Goal: Information Seeking & Learning: Check status

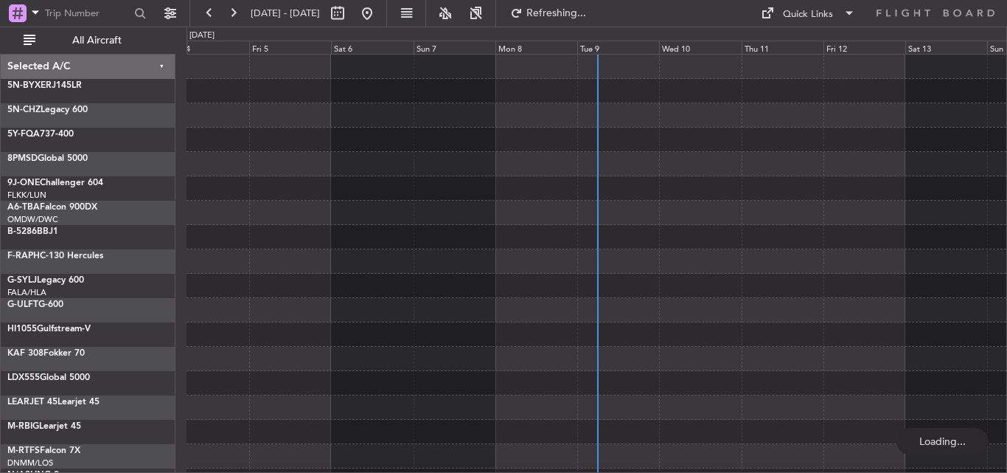
click at [70, 35] on span "All Aircraft" at bounding box center [96, 40] width 117 height 10
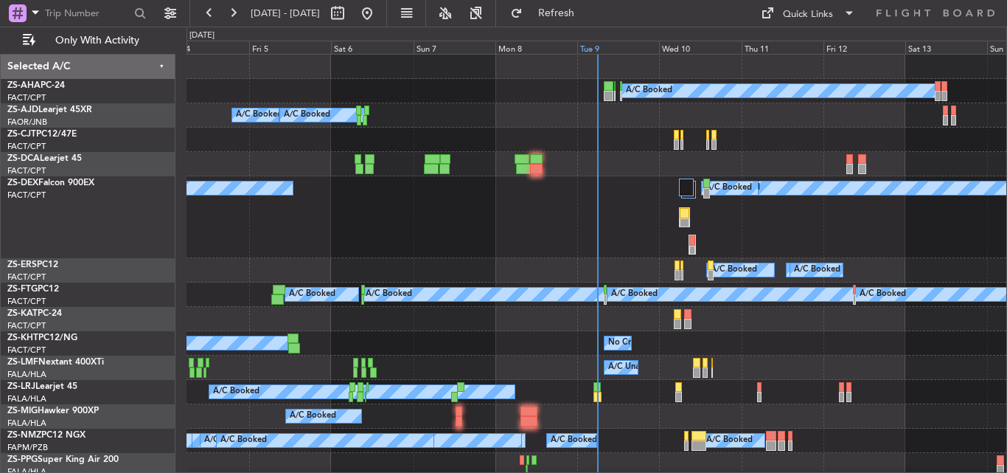
click at [597, 48] on div "Tue 9" at bounding box center [618, 47] width 82 height 13
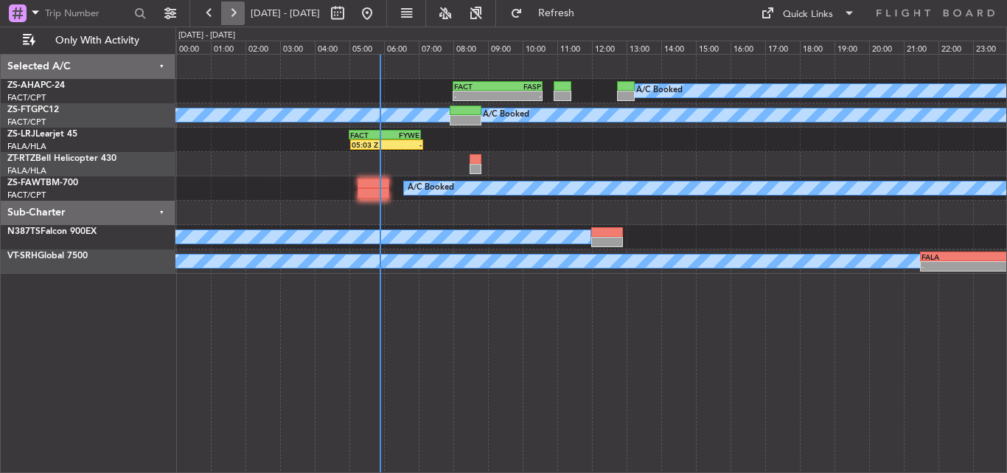
click at [229, 7] on button at bounding box center [233, 13] width 24 height 24
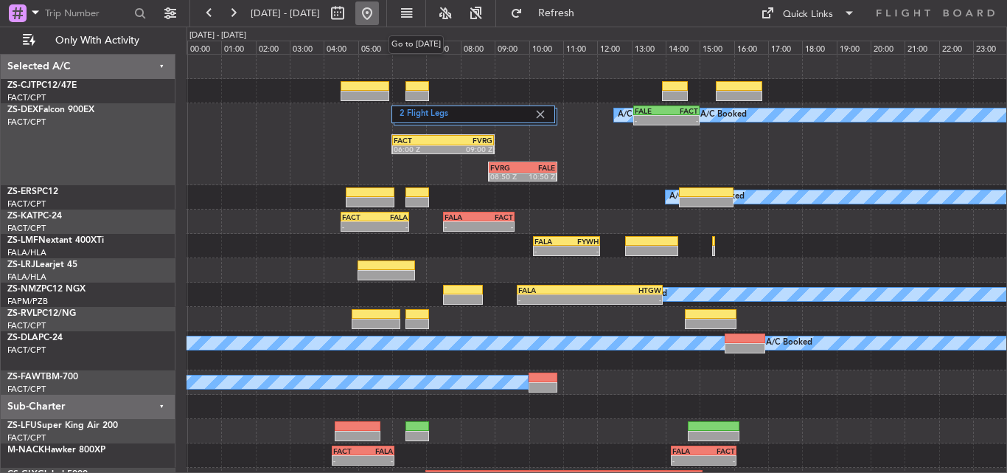
click at [379, 17] on button at bounding box center [367, 13] width 24 height 24
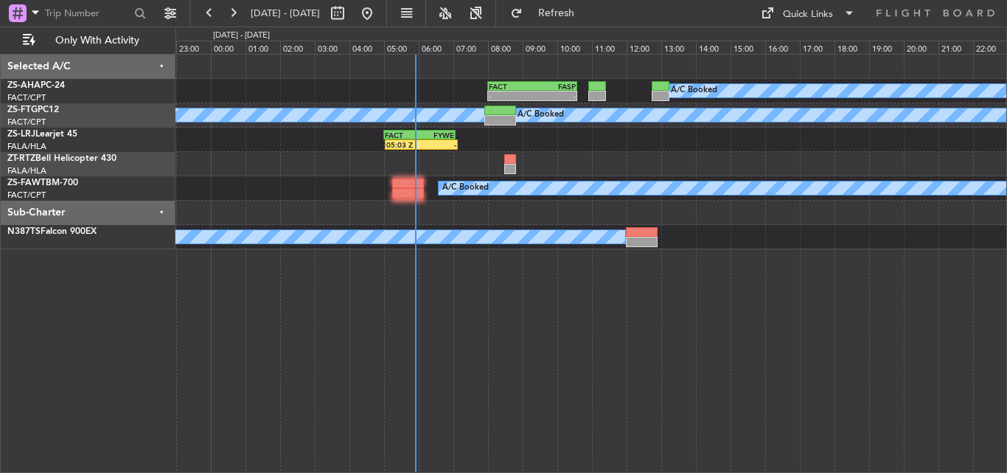
click at [245, 190] on div "A/C Booked FACT 08:00 Z FASP 10:35 Z - - A/C Booked A/C Booked 05:03 Z - FACT 0…" at bounding box center [591, 152] width 831 height 195
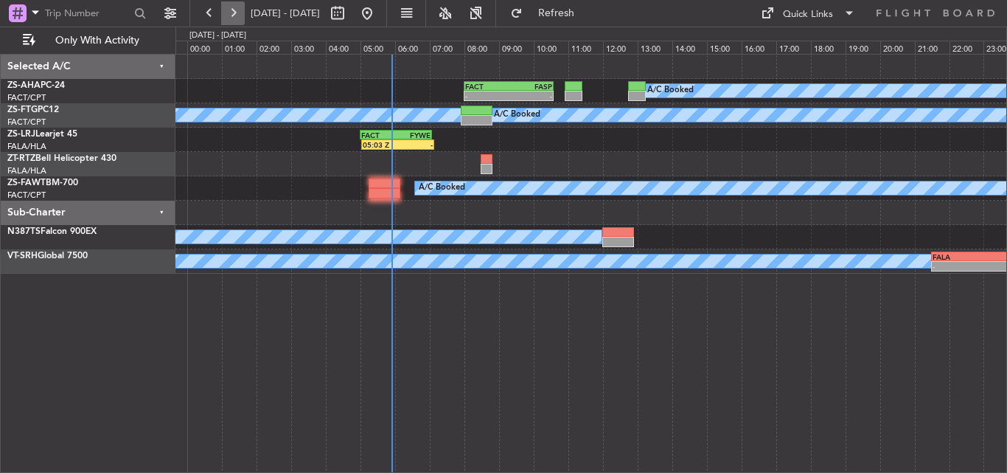
click at [233, 13] on button at bounding box center [233, 13] width 24 height 24
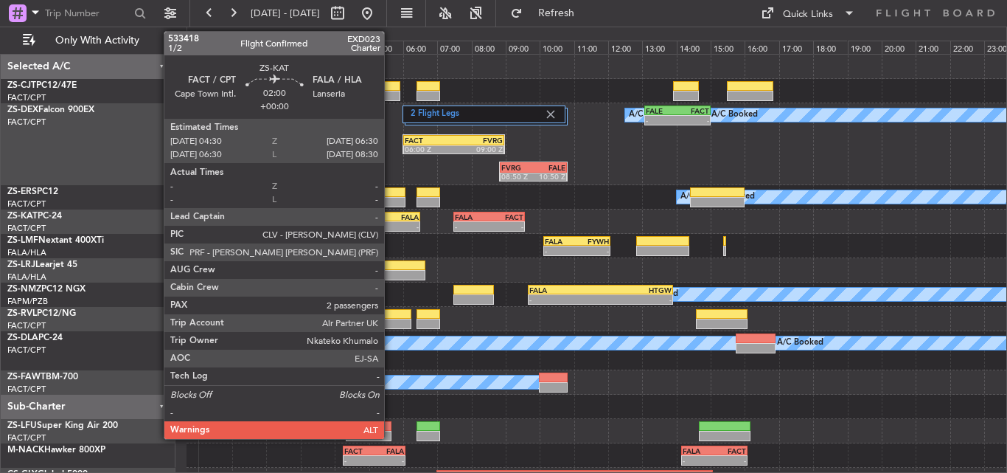
click at [391, 223] on div "-" at bounding box center [402, 226] width 33 height 9
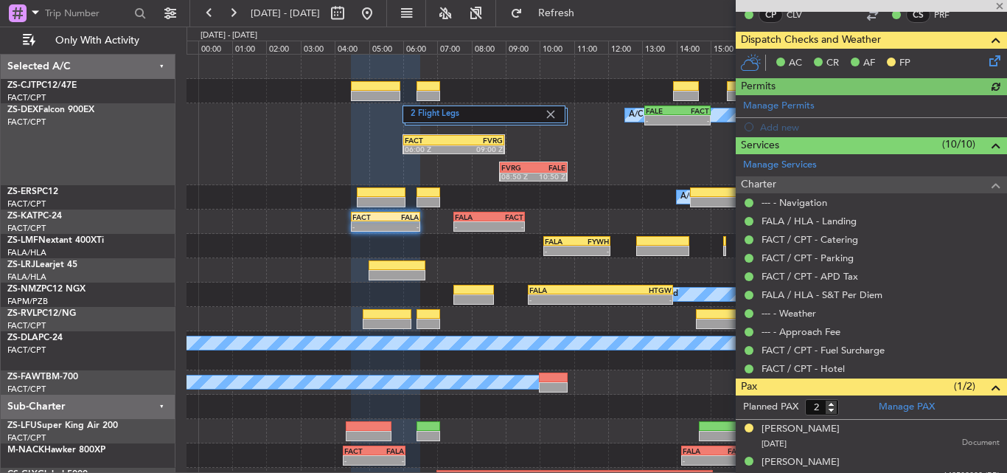
scroll to position [268, 0]
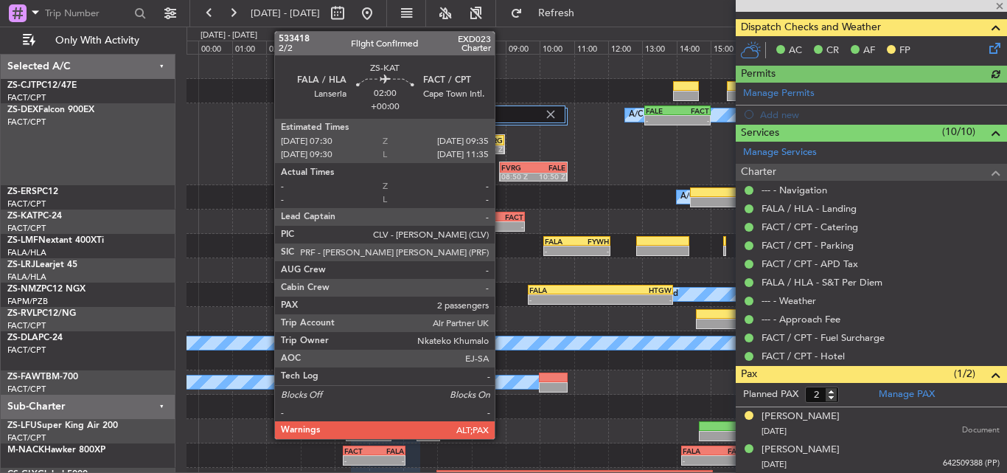
click at [501, 215] on div "FACT" at bounding box center [507, 216] width 35 height 9
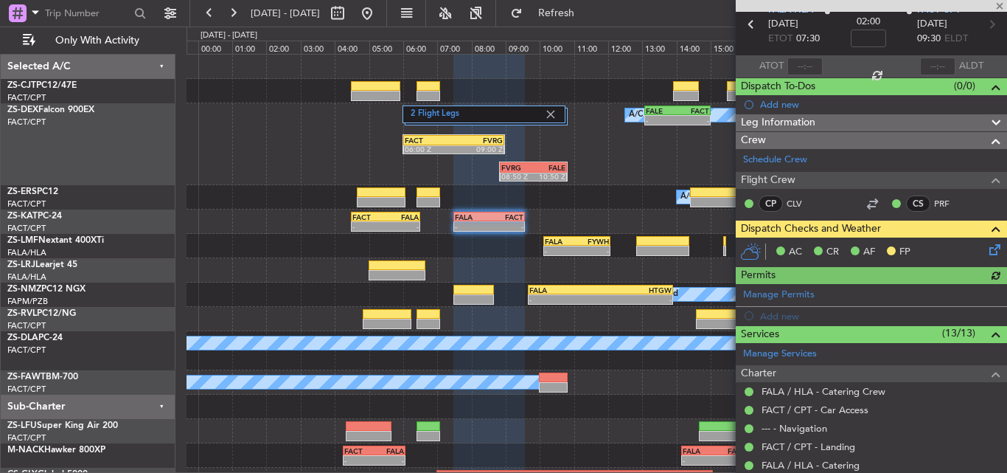
scroll to position [0, 0]
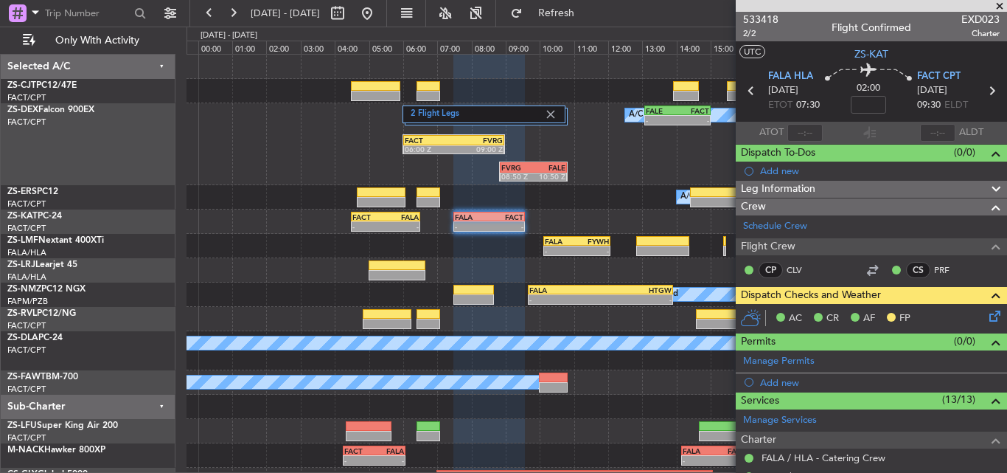
click at [1002, 7] on span at bounding box center [1000, 6] width 15 height 13
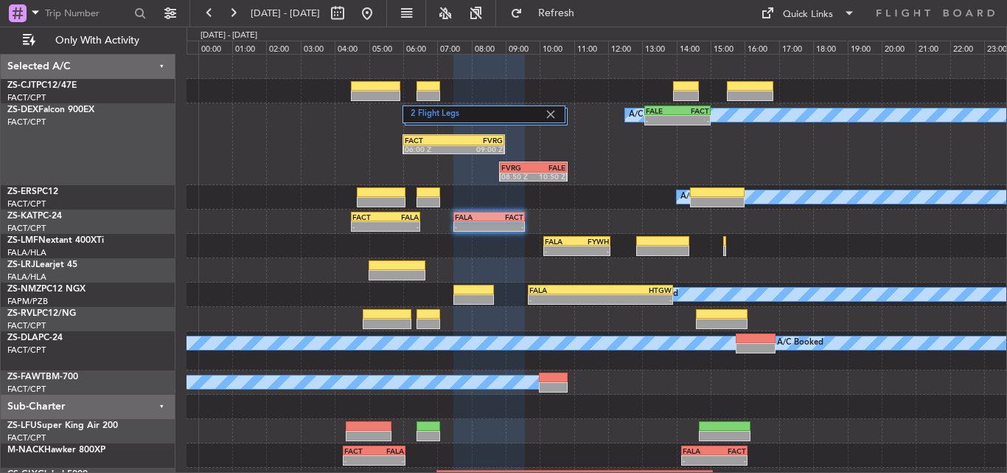
type input "0"
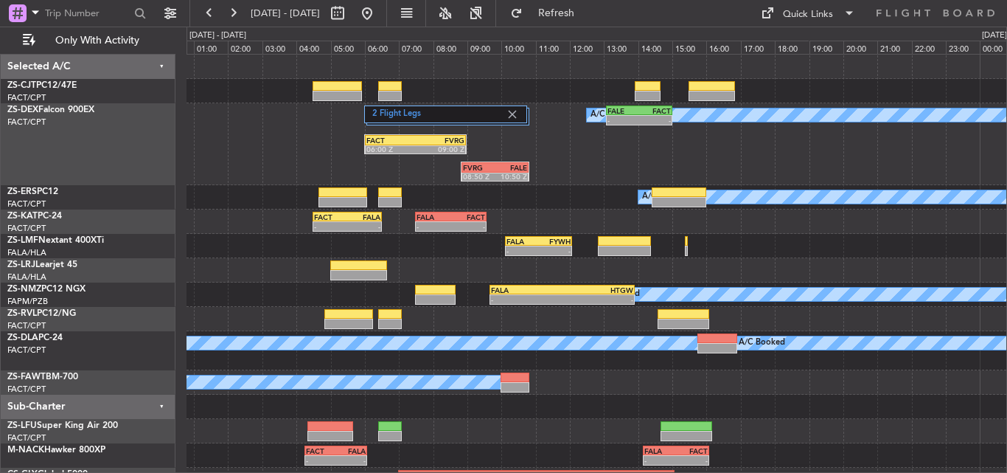
click at [593, 159] on div "2 Flight Legs A/C Booked A/C Booked - - FALE 13:05 Z FACT 15:00 Z FACT 06:00 Z …" at bounding box center [597, 144] width 820 height 82
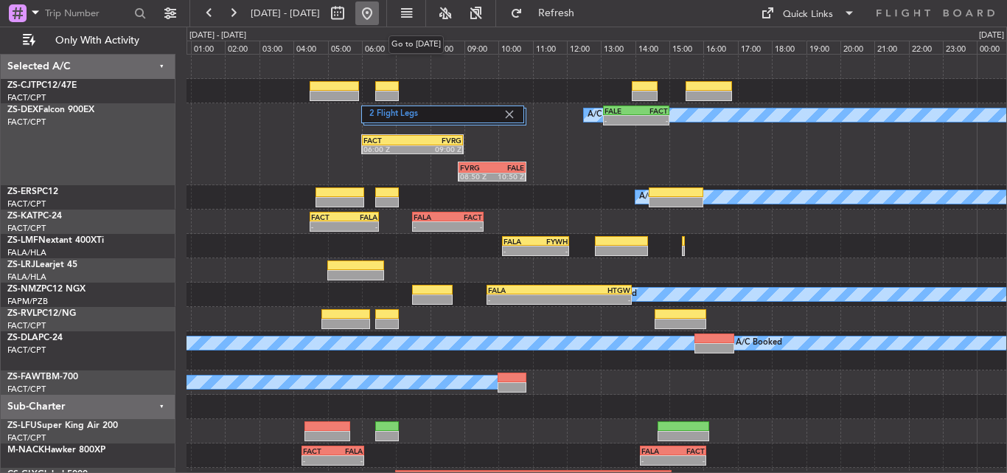
click at [379, 11] on button at bounding box center [367, 13] width 24 height 24
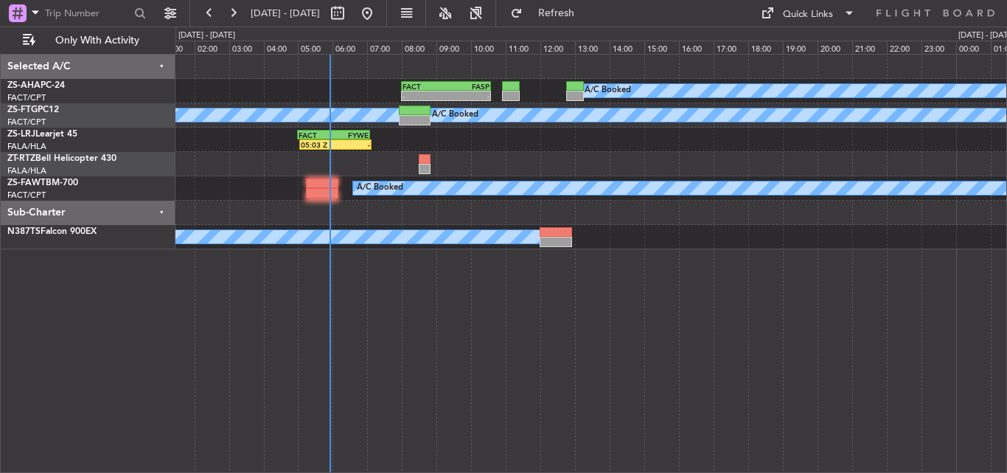
click at [335, 316] on div "A/C Booked FACT 08:00 Z FASP 10:35 Z - - A/C Booked A/C Booked 05:03 Z - FACT 0…" at bounding box center [592, 263] width 832 height 419
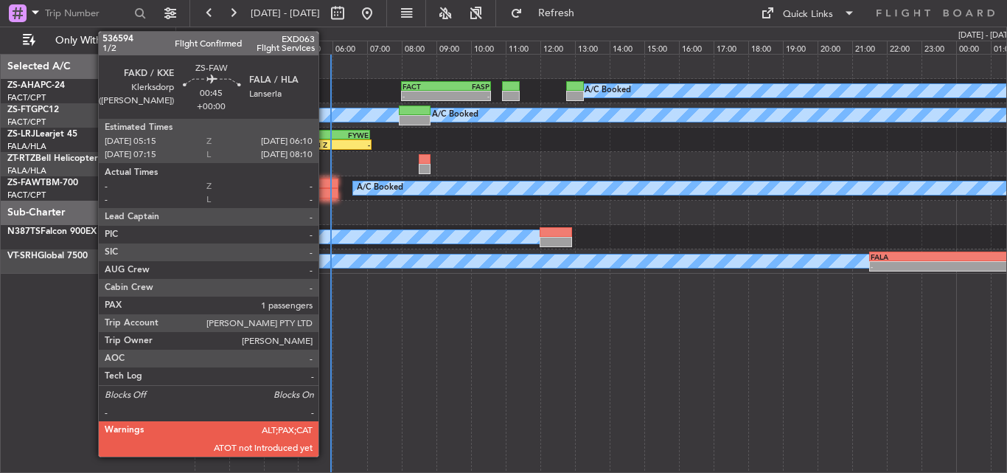
click at [325, 191] on div at bounding box center [322, 193] width 32 height 10
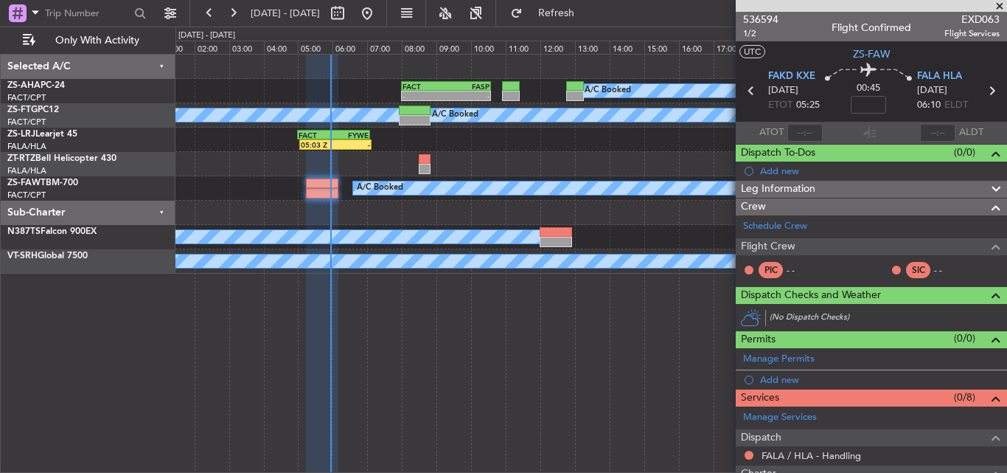
click at [997, 4] on span at bounding box center [1000, 6] width 15 height 13
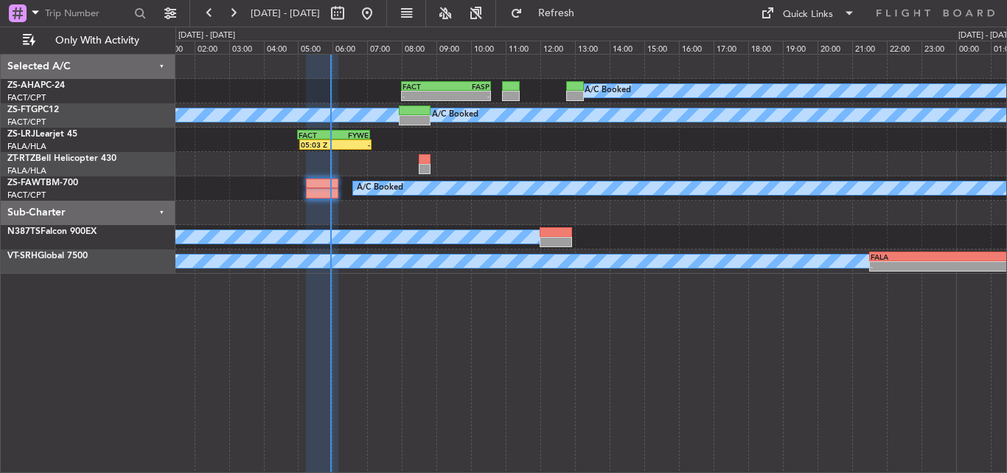
type input "0"
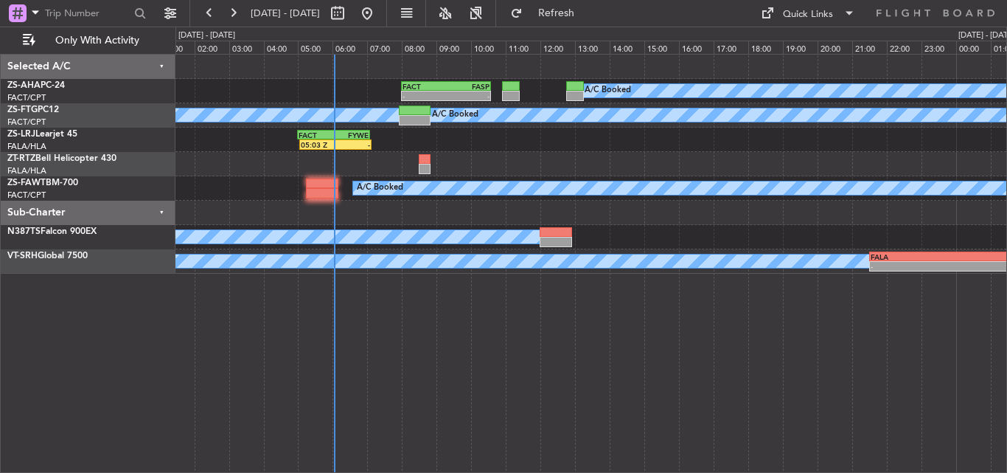
click at [635, 377] on div "A/C Booked - - FACT 08:00 Z FASP 10:35 Z A/C Booked A/C Booked 05:03 Z - FACT 0…" at bounding box center [592, 263] width 832 height 419
click at [588, 8] on span "Refresh" at bounding box center [557, 13] width 62 height 10
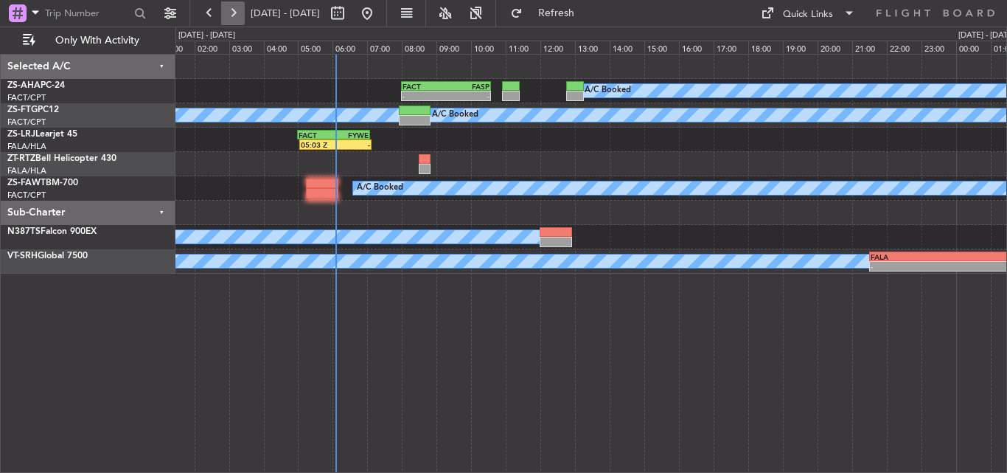
click at [232, 4] on button at bounding box center [233, 13] width 24 height 24
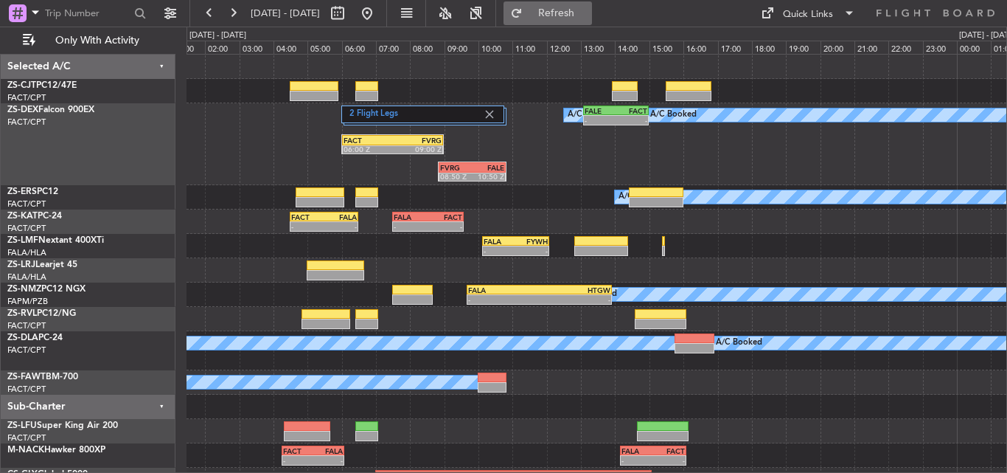
click at [581, 13] on span "Refresh" at bounding box center [557, 13] width 62 height 10
click at [238, 15] on button at bounding box center [233, 13] width 24 height 24
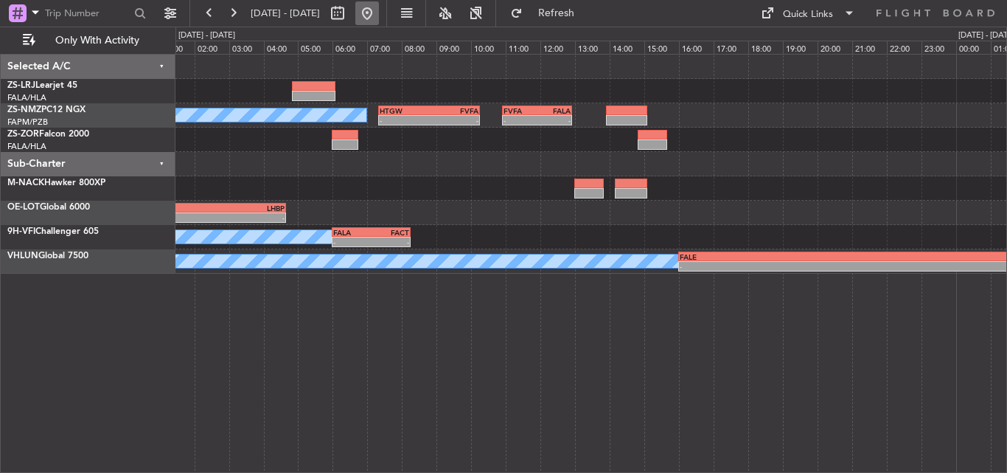
click at [379, 16] on button at bounding box center [367, 13] width 24 height 24
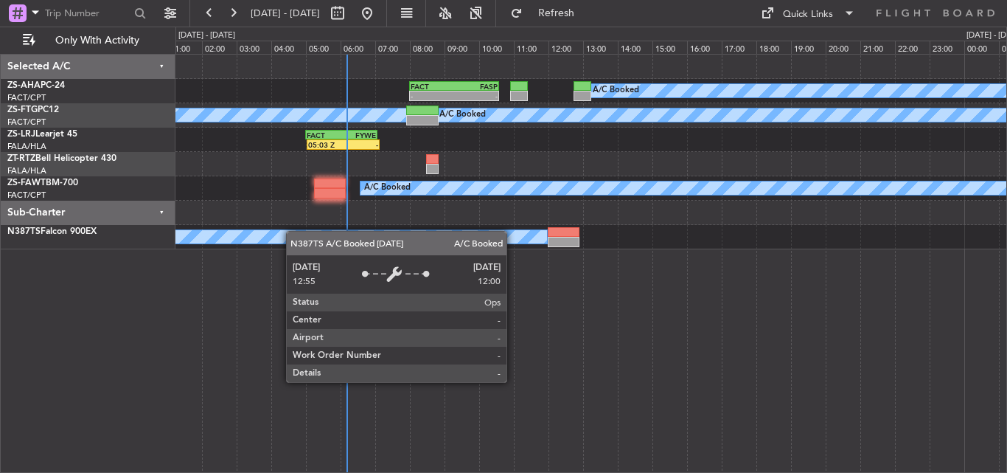
click at [254, 243] on div "A/C Booked FACT 08:00 Z FASP 10:35 Z - - A/C Booked A/C Booked 05:03 Z - FACT 0…" at bounding box center [591, 152] width 831 height 195
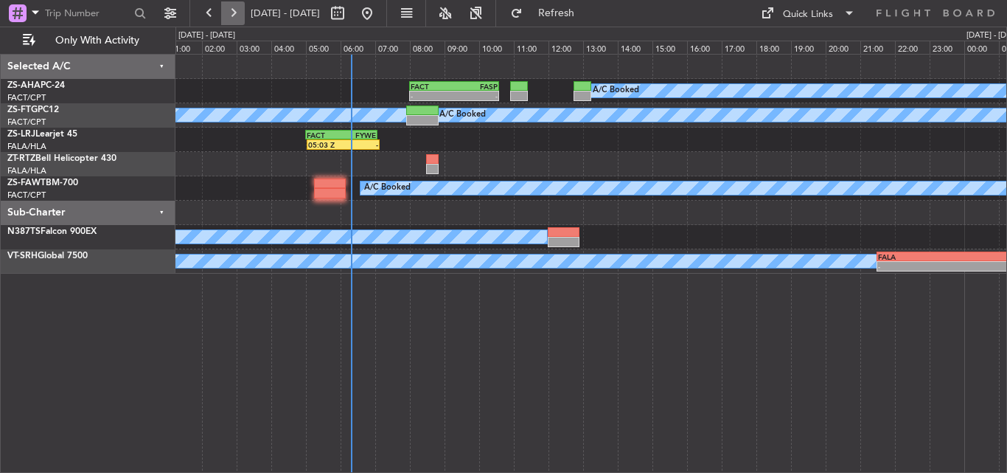
click at [227, 14] on button at bounding box center [233, 13] width 24 height 24
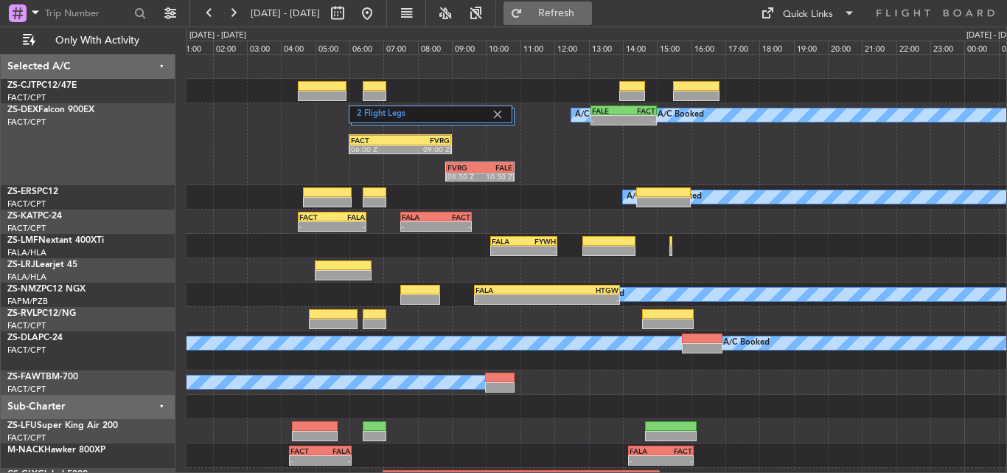
click at [586, 13] on span "Refresh" at bounding box center [557, 13] width 62 height 10
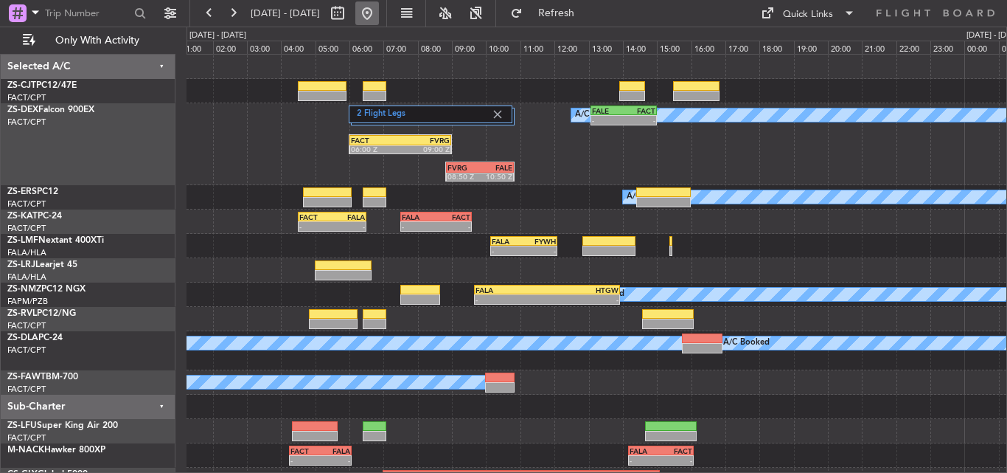
click at [379, 7] on button at bounding box center [367, 13] width 24 height 24
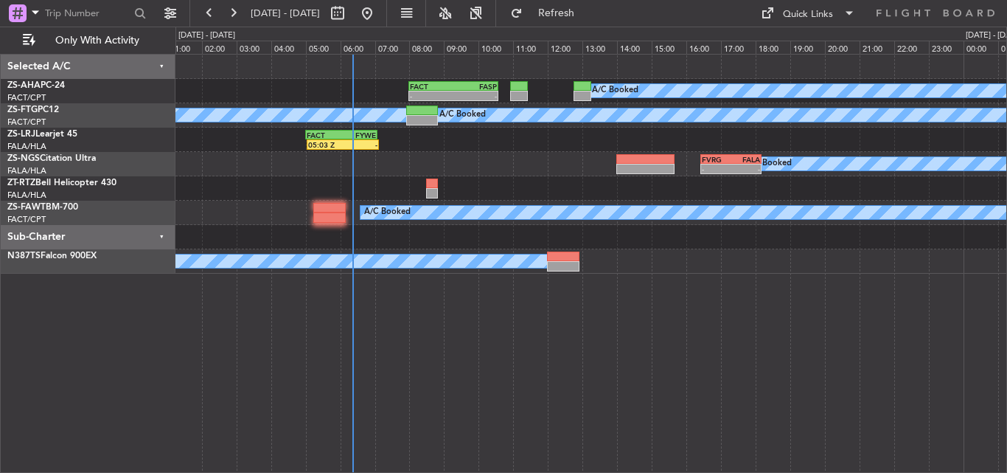
click at [274, 212] on div "A/C Booked FACT 08:00 Z FASP 10:35 Z - - A/C Booked A/C Booked 05:03 Z - FACT 0…" at bounding box center [591, 164] width 831 height 219
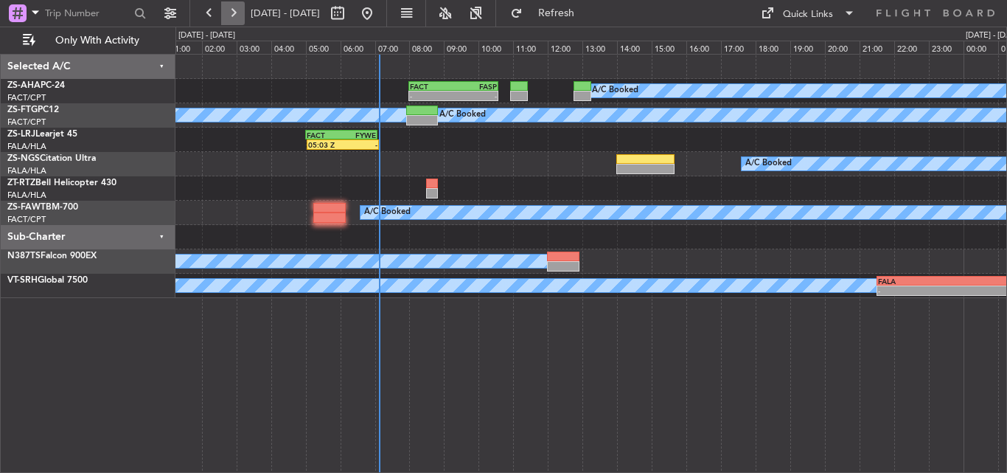
click at [242, 19] on button at bounding box center [233, 13] width 24 height 24
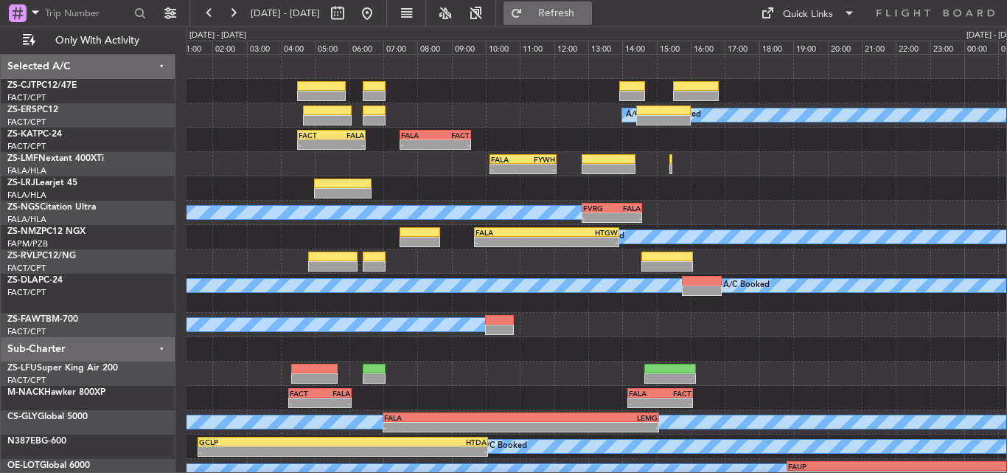
click at [592, 5] on button "Refresh" at bounding box center [548, 13] width 88 height 24
click at [206, 18] on button at bounding box center [210, 13] width 24 height 24
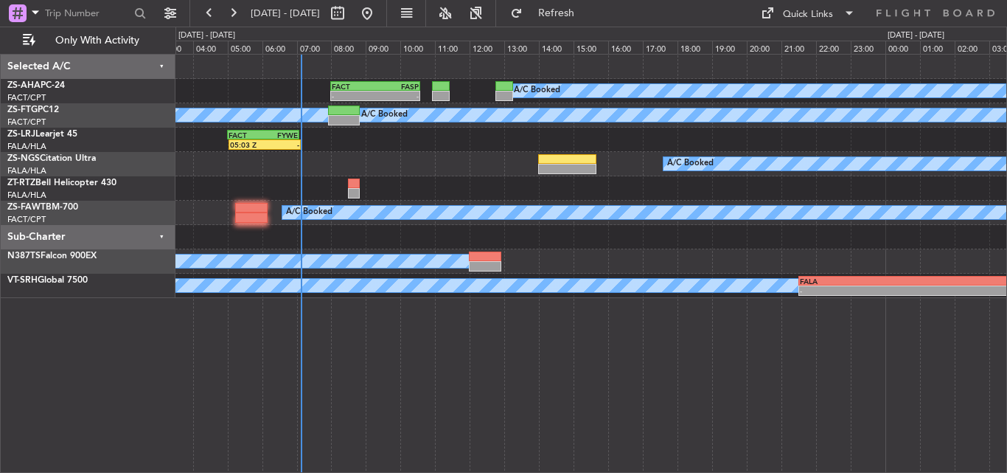
click at [490, 198] on div at bounding box center [591, 188] width 831 height 24
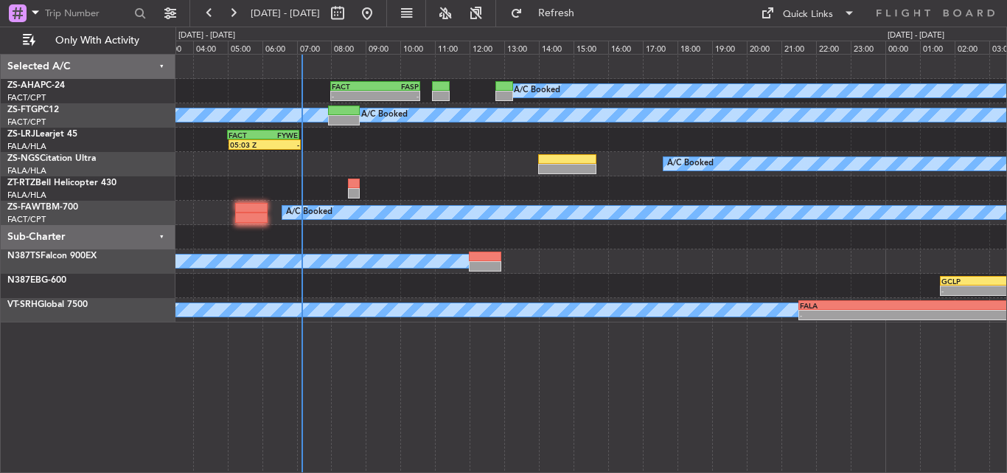
click at [677, 395] on div "A/C Booked FACT 08:00 Z FASP 10:35 Z - - A/C Booked A/C Booked 05:03 Z - FACT 0…" at bounding box center [592, 263] width 832 height 419
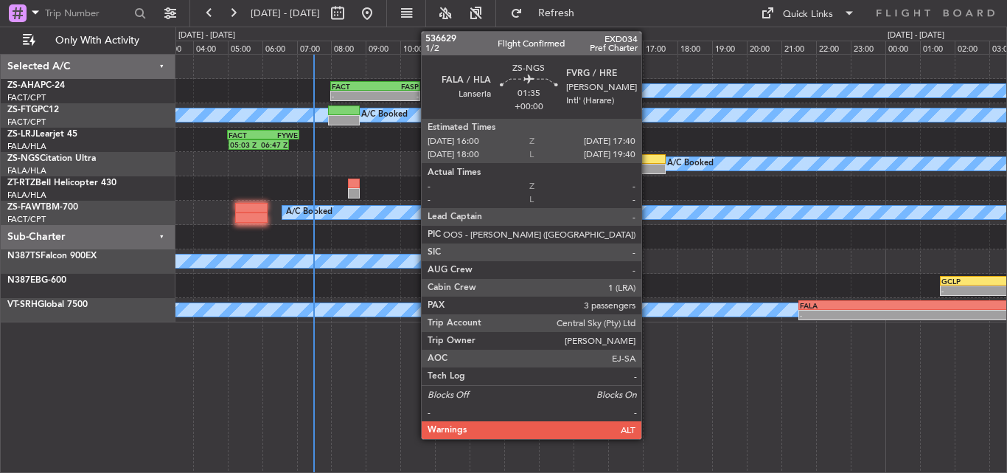
click at [648, 167] on div at bounding box center [637, 169] width 58 height 10
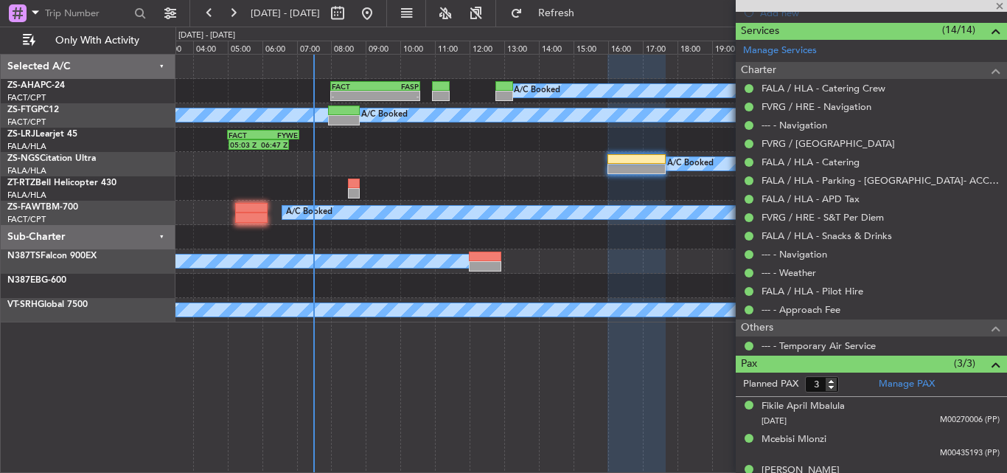
scroll to position [414, 0]
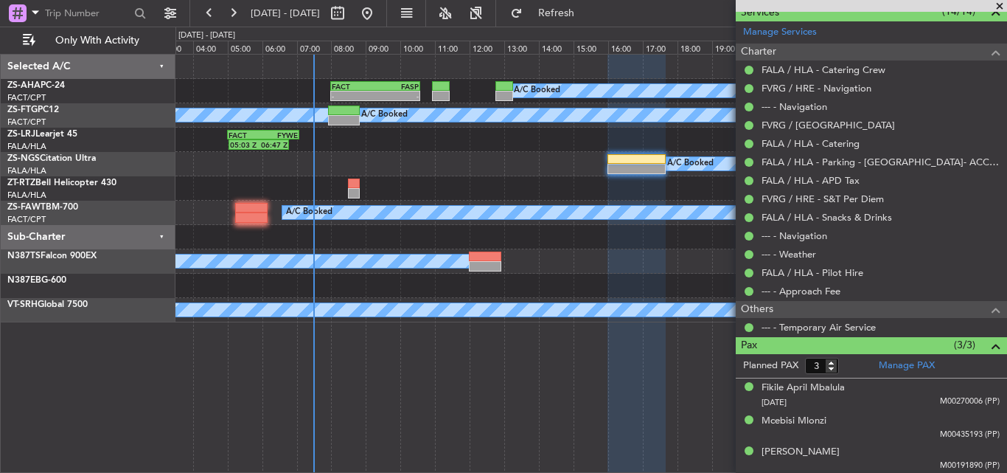
click at [1005, 6] on span at bounding box center [1000, 6] width 15 height 13
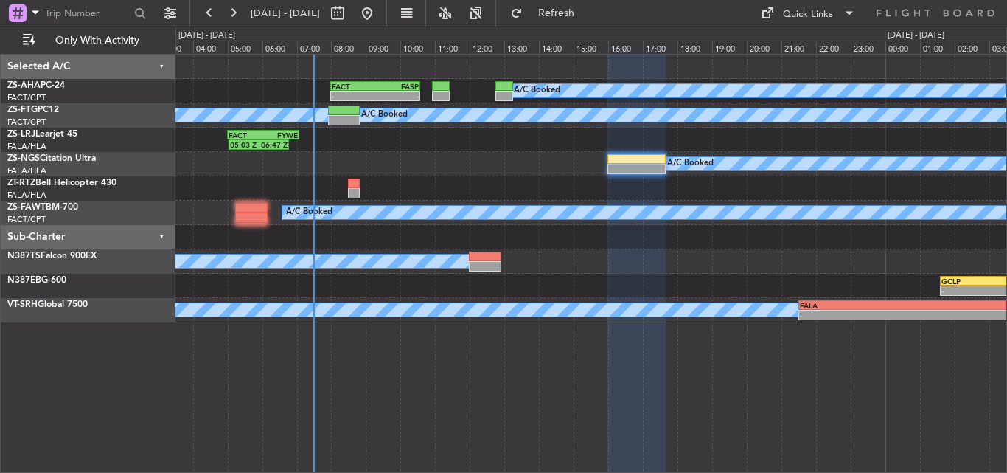
type input "0"
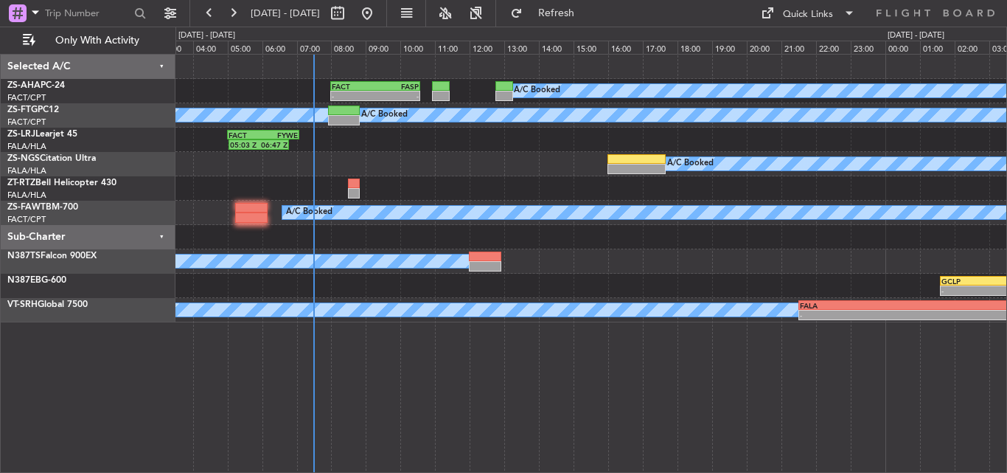
scroll to position [0, 0]
click at [588, 9] on span "Refresh" at bounding box center [557, 13] width 62 height 10
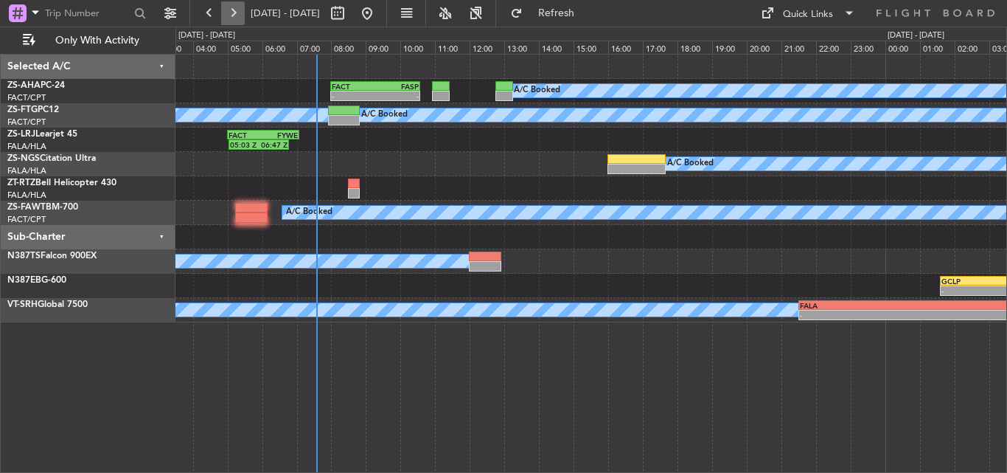
click at [241, 9] on button at bounding box center [233, 13] width 24 height 24
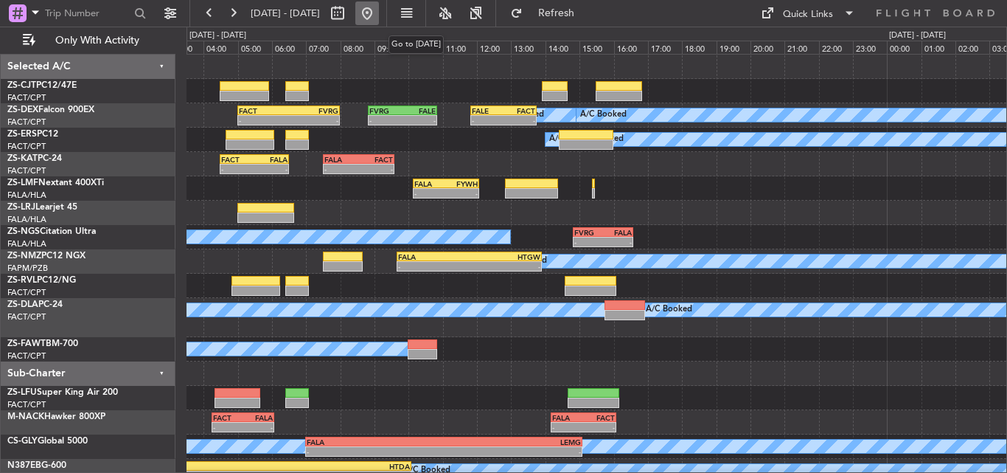
click at [379, 10] on button at bounding box center [367, 13] width 24 height 24
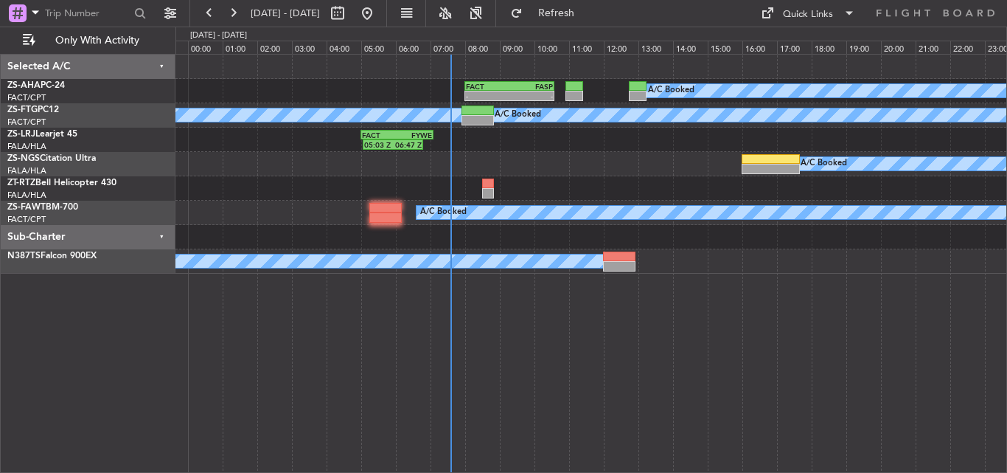
click at [374, 370] on div "A/C Booked FACT 08:00 Z FASP 10:35 Z - - A/C Booked A/C Booked 05:03 Z 06:47 Z …" at bounding box center [592, 263] width 832 height 419
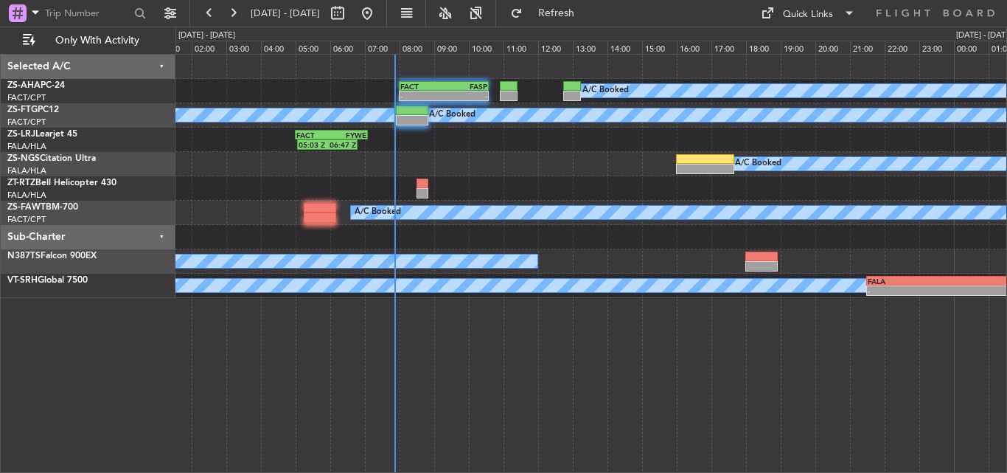
click at [520, 369] on div "A/C Booked - - FACT 08:00 Z FASP 10:35 Z A/C Booked A/C Booked 05:03 Z 06:47 Z …" at bounding box center [592, 263] width 832 height 419
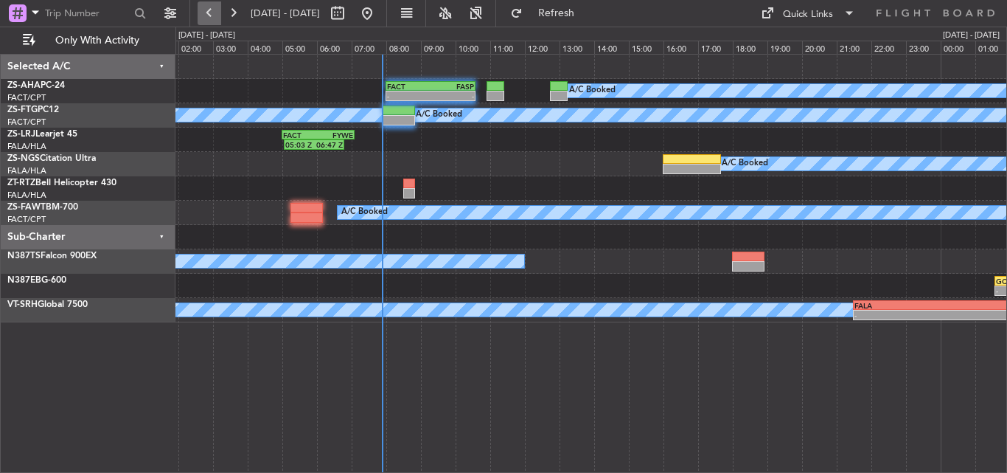
click at [206, 18] on button at bounding box center [210, 13] width 24 height 24
click at [205, 18] on button at bounding box center [210, 13] width 24 height 24
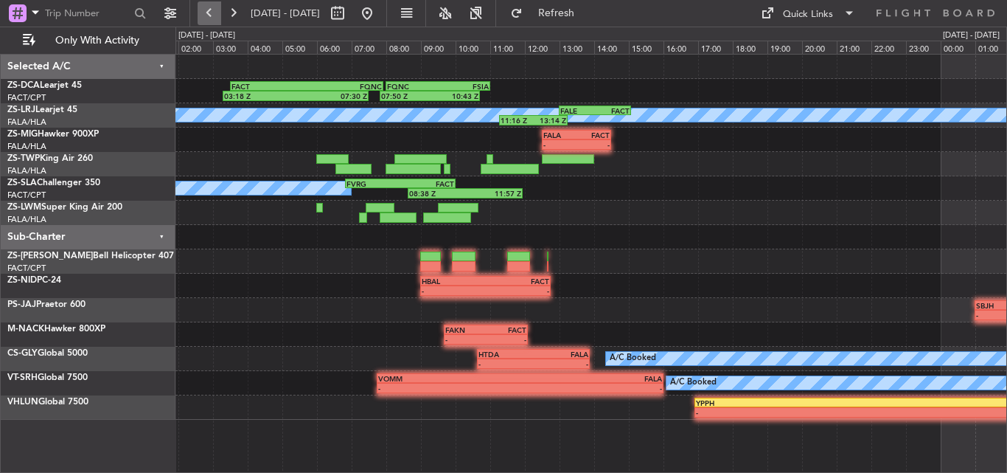
click at [205, 18] on button at bounding box center [210, 13] width 24 height 24
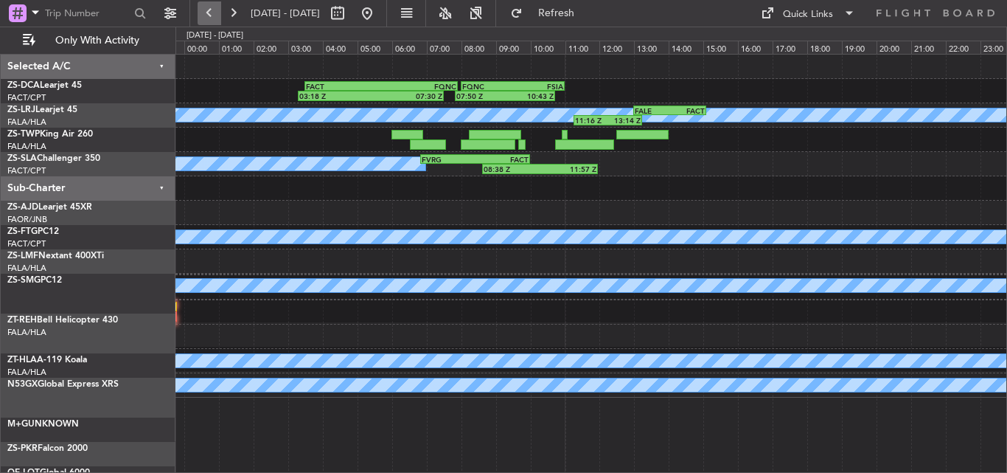
click at [205, 18] on button at bounding box center [210, 13] width 24 height 24
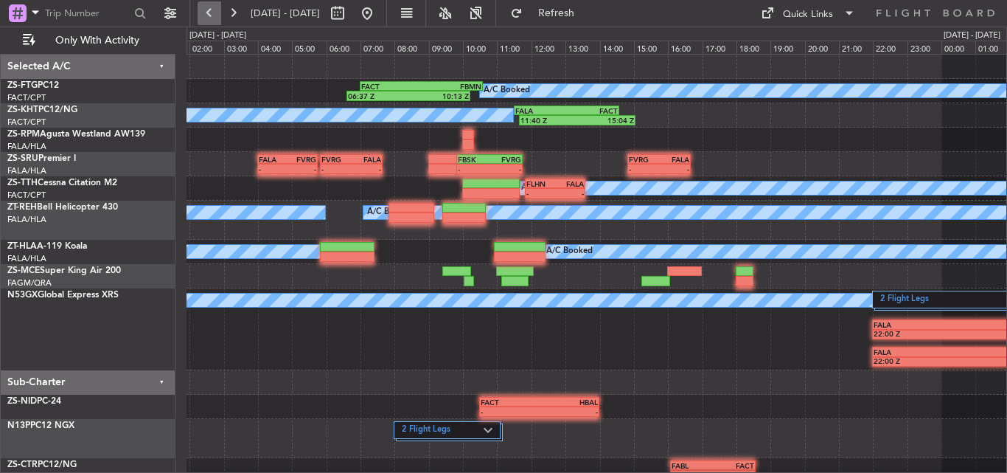
click at [205, 18] on button at bounding box center [210, 13] width 24 height 24
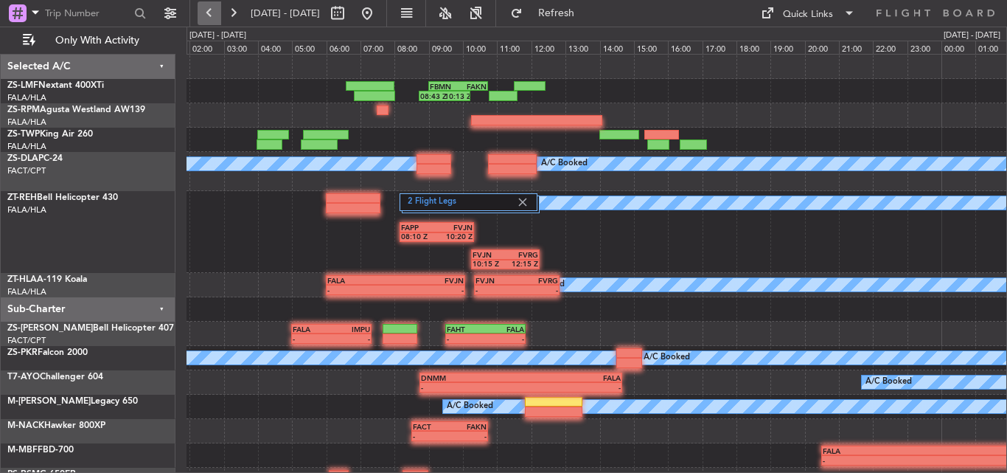
click at [205, 18] on button at bounding box center [210, 13] width 24 height 24
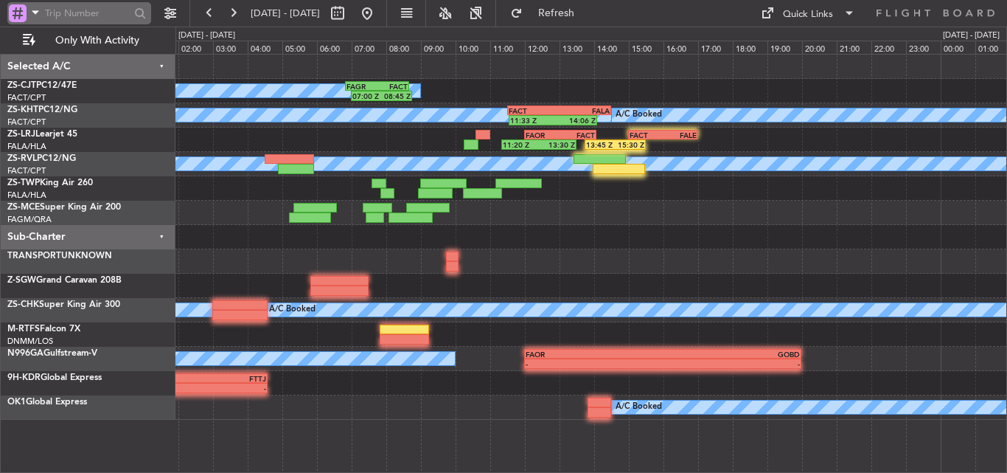
click at [80, 9] on input "text" at bounding box center [87, 13] width 85 height 22
type input "522083"
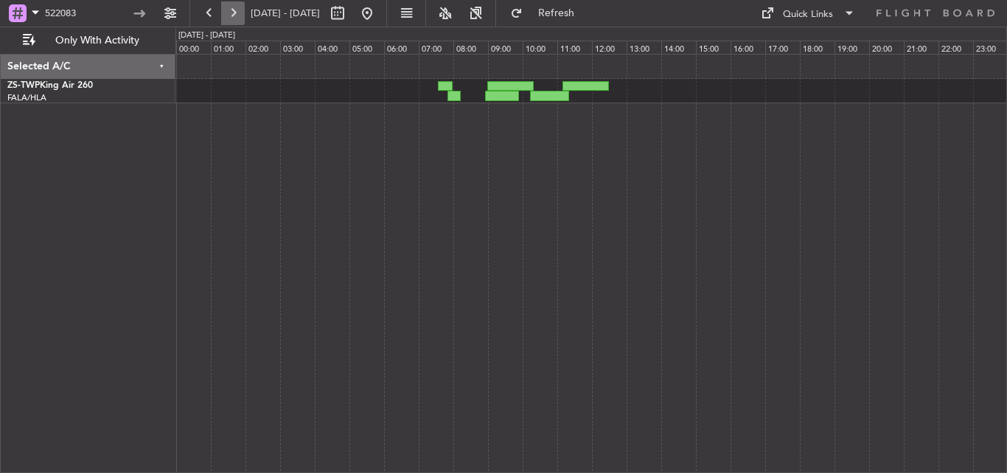
click at [237, 13] on button at bounding box center [233, 13] width 24 height 24
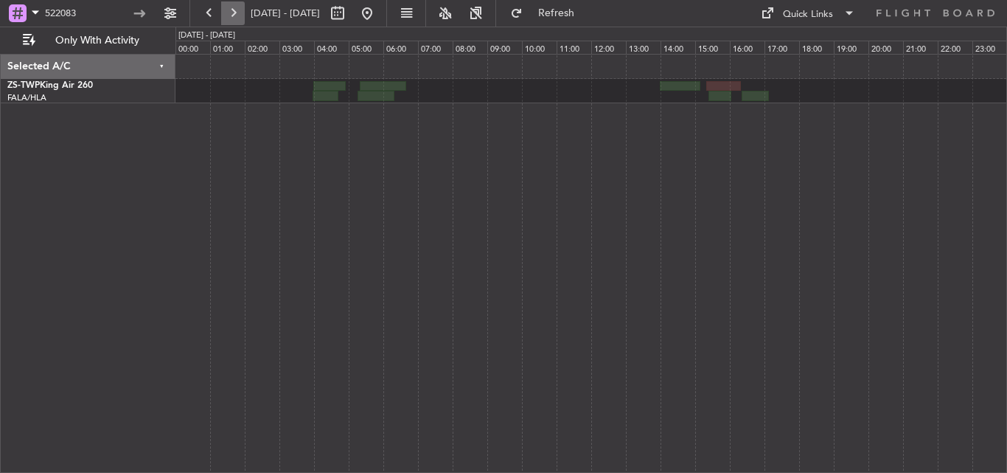
click at [237, 13] on button at bounding box center [233, 13] width 24 height 24
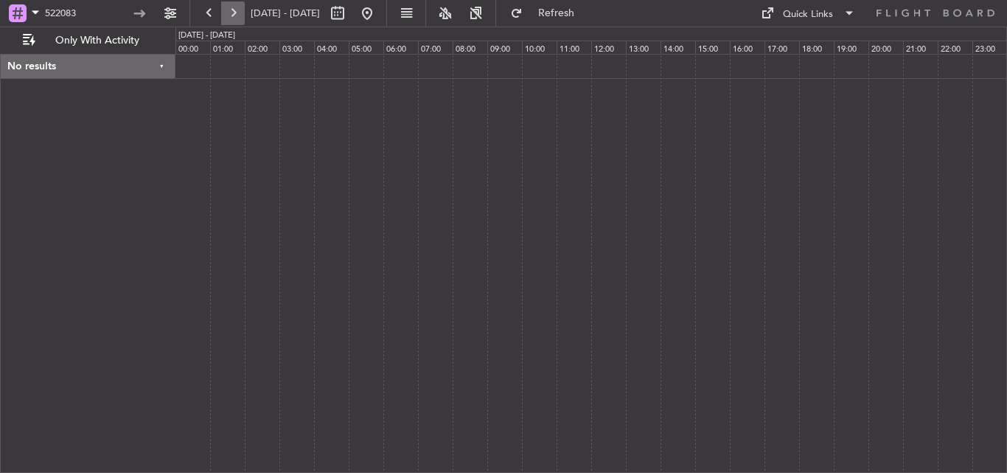
click at [237, 13] on button at bounding box center [233, 13] width 24 height 24
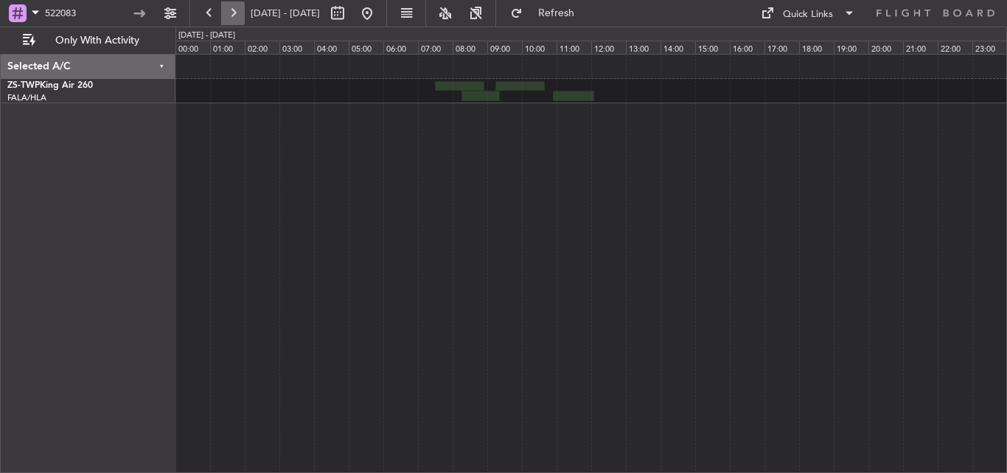
click at [242, 13] on button at bounding box center [233, 13] width 24 height 24
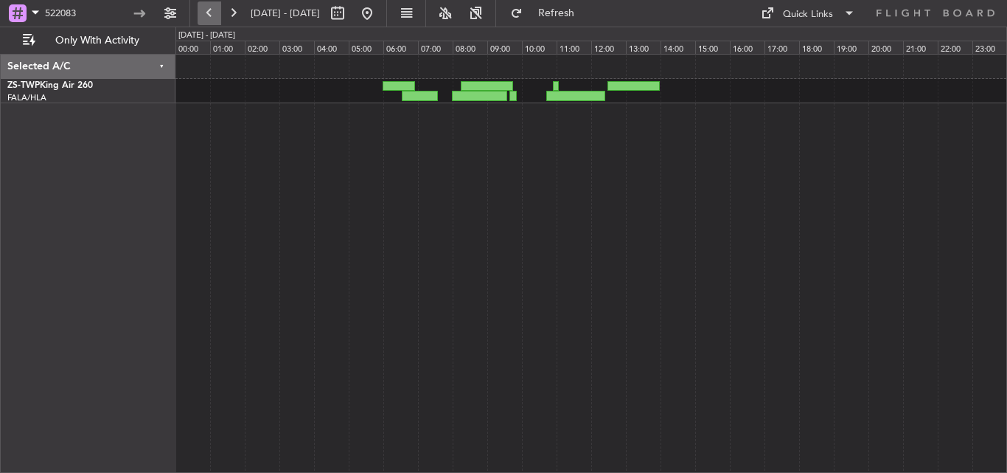
click at [208, 21] on button at bounding box center [210, 13] width 24 height 24
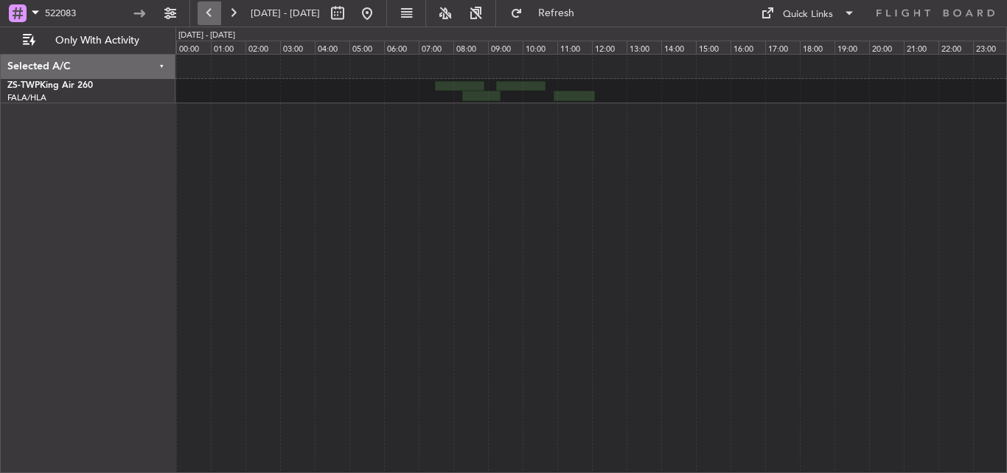
click at [213, 18] on button at bounding box center [210, 13] width 24 height 24
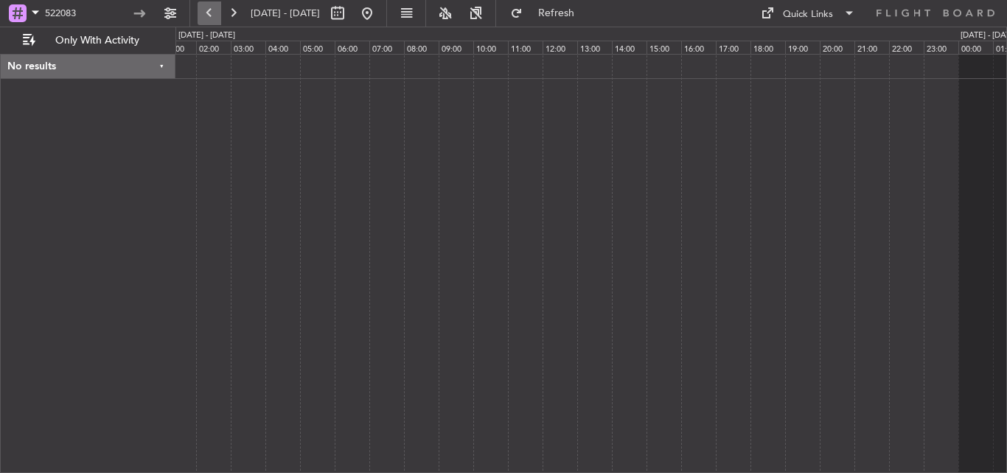
click at [211, 17] on button at bounding box center [210, 13] width 24 height 24
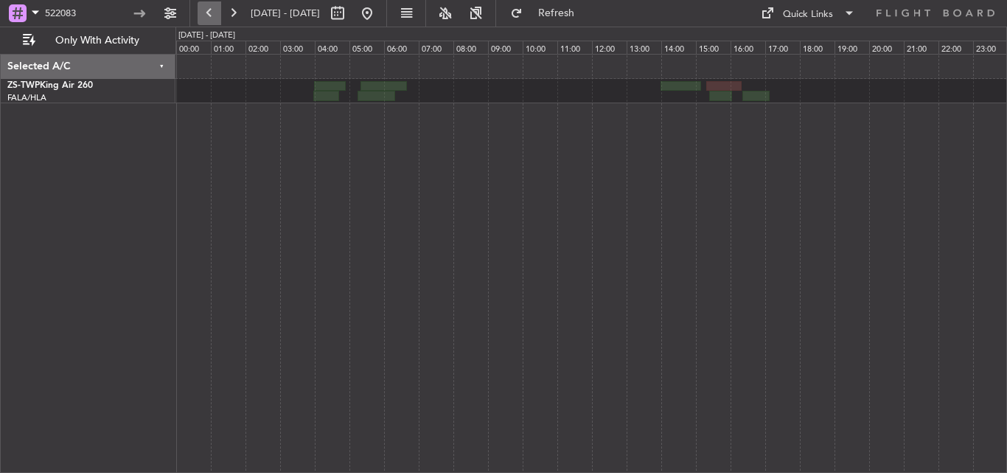
click at [211, 17] on button at bounding box center [210, 13] width 24 height 24
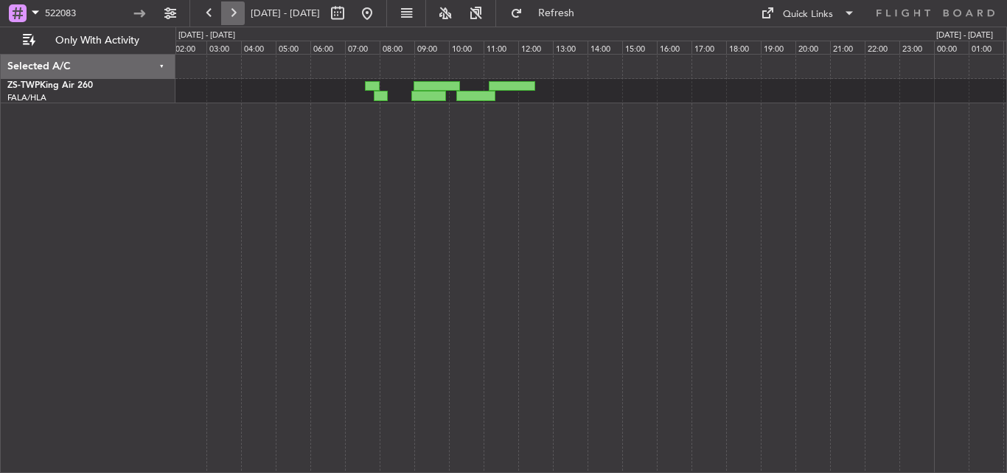
click at [237, 15] on button at bounding box center [233, 13] width 24 height 24
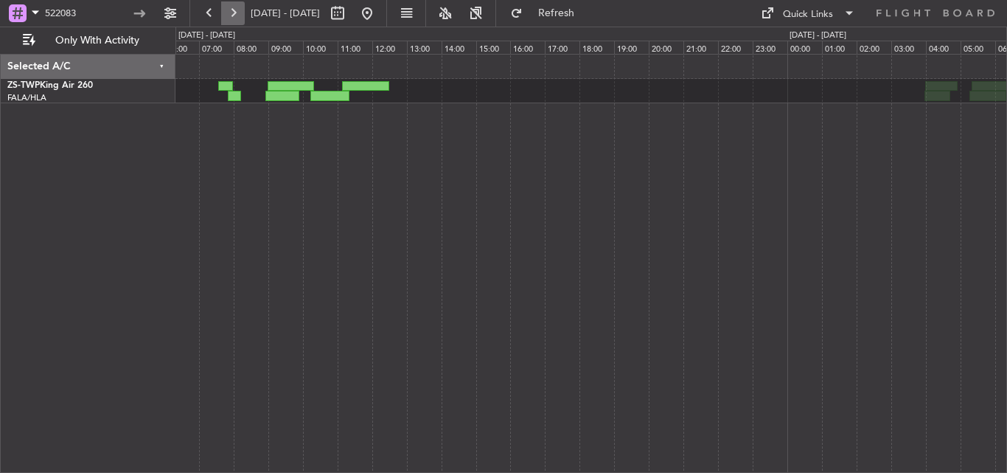
click at [237, 15] on button at bounding box center [233, 13] width 24 height 24
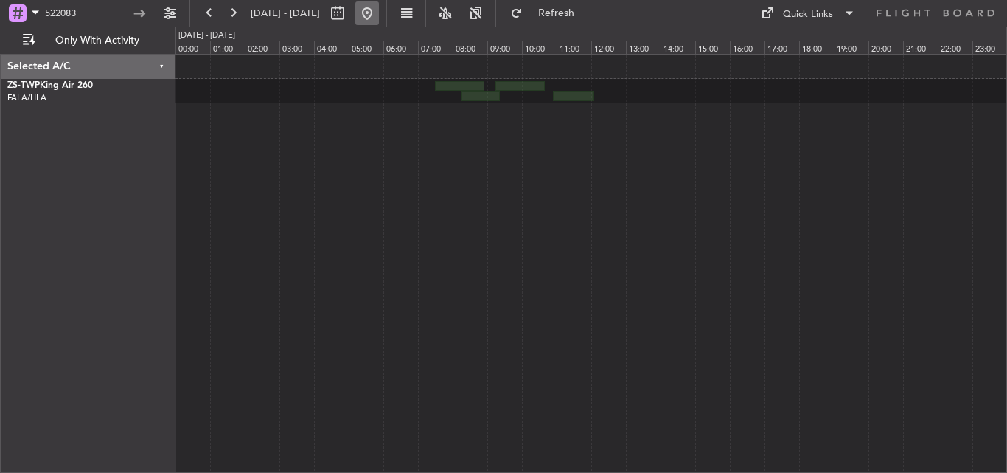
click at [379, 21] on button at bounding box center [367, 13] width 24 height 24
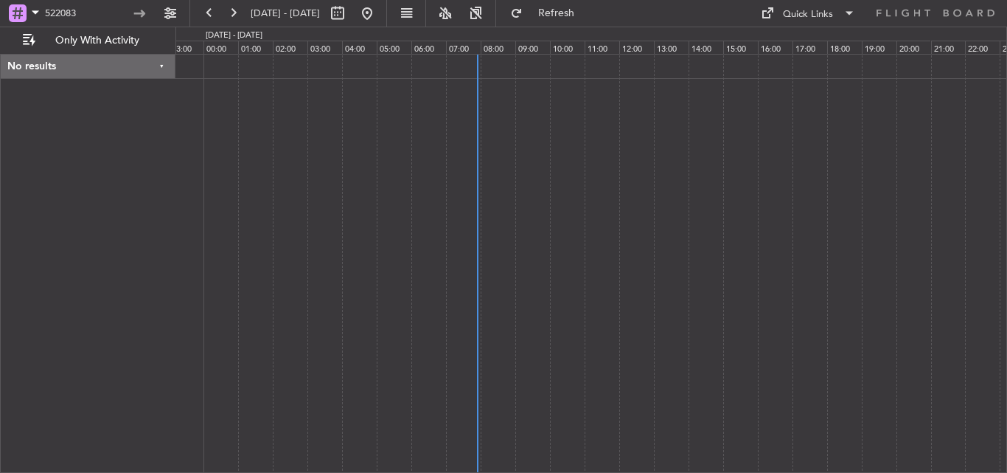
click at [402, 246] on div at bounding box center [592, 263] width 832 height 419
drag, startPoint x: 88, startPoint y: 10, endPoint x: 0, endPoint y: 27, distance: 89.4
click at [0, 27] on div "522083 [DATE] - [DATE] Refresh Quick Links Only With Activity" at bounding box center [503, 13] width 1007 height 27
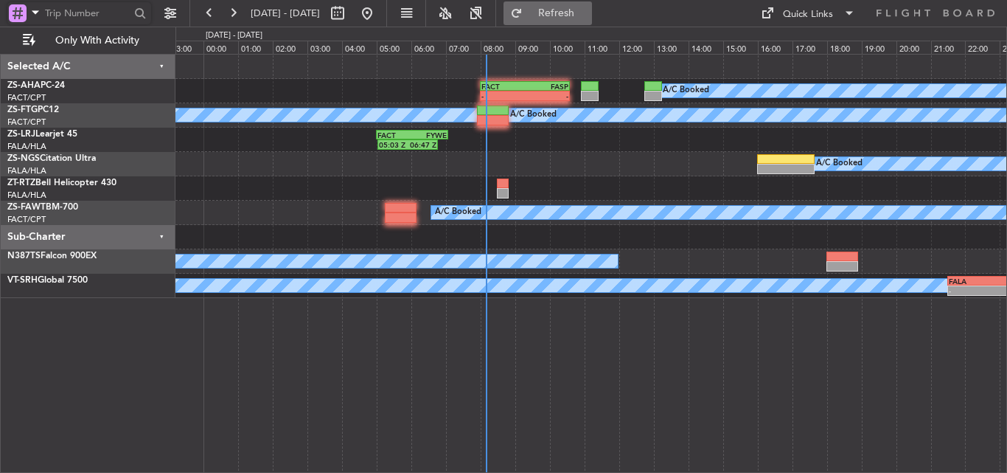
click at [588, 13] on span "Refresh" at bounding box center [557, 13] width 62 height 10
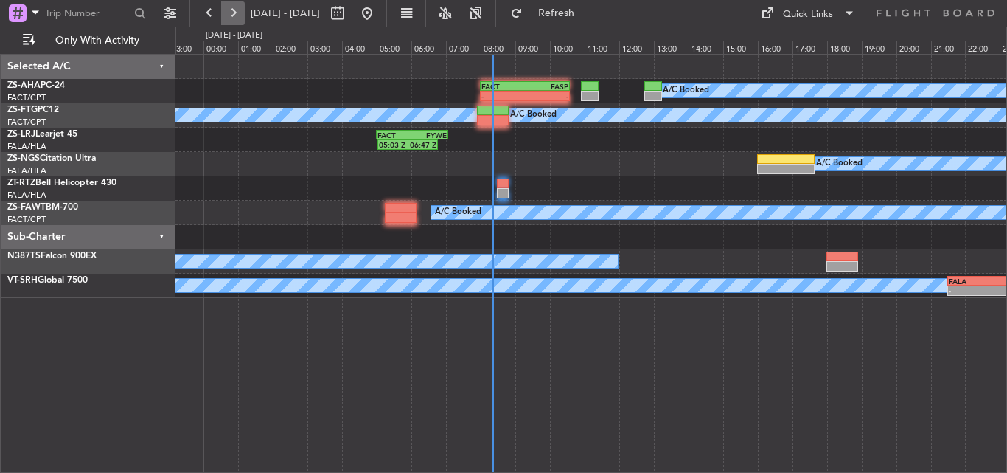
click at [236, 22] on button at bounding box center [233, 13] width 24 height 24
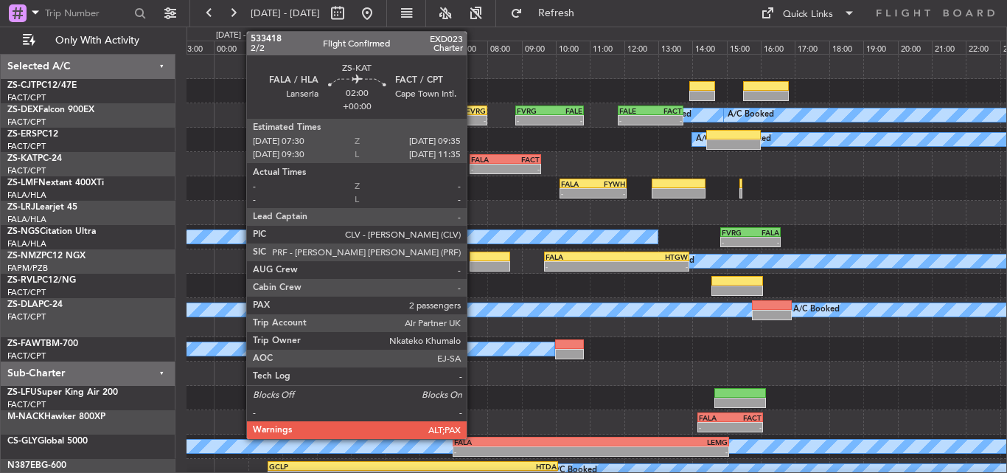
click at [473, 165] on div "-" at bounding box center [488, 168] width 35 height 9
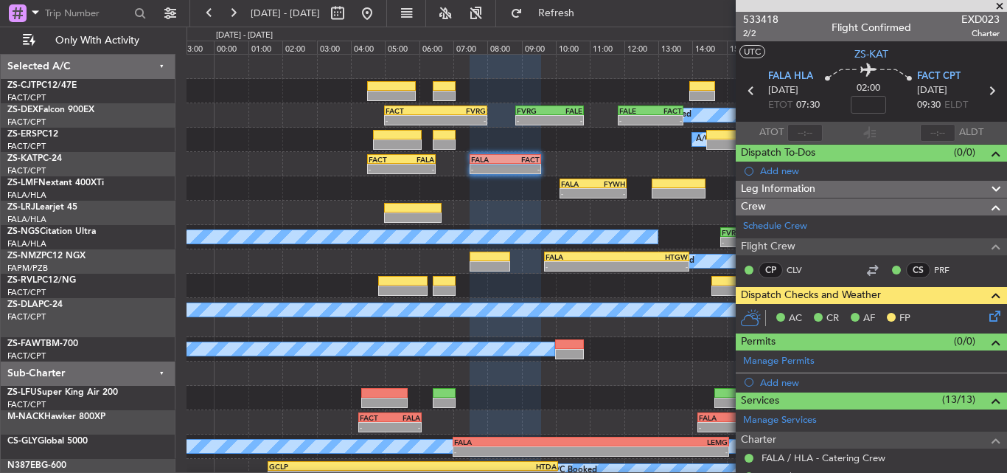
click at [999, 3] on span at bounding box center [1000, 6] width 15 height 13
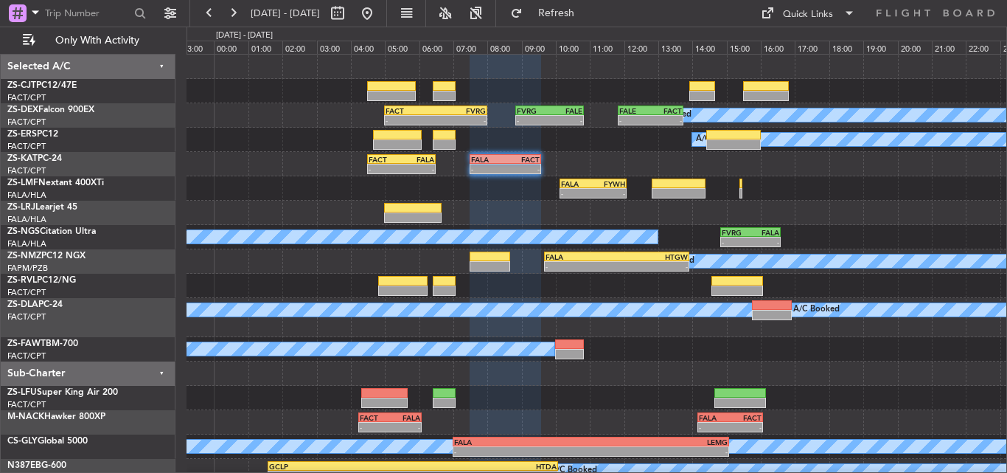
type input "0"
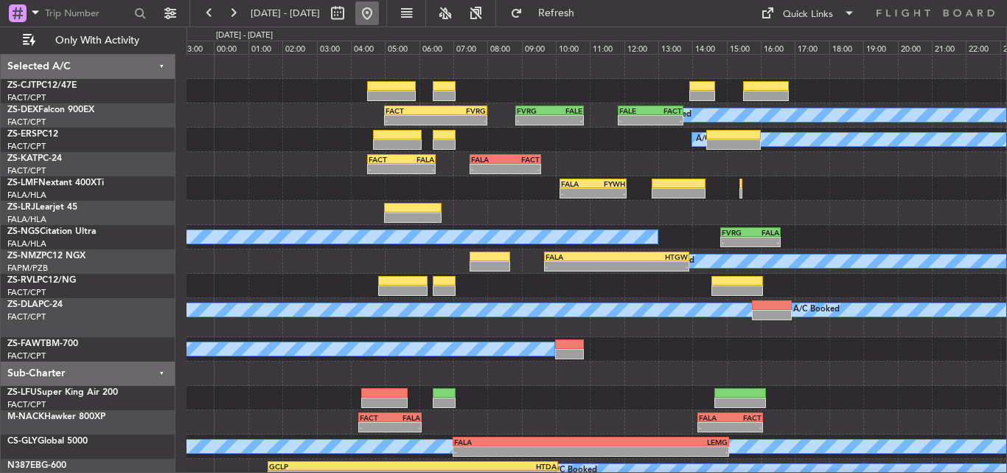
click at [379, 16] on button at bounding box center [367, 13] width 24 height 24
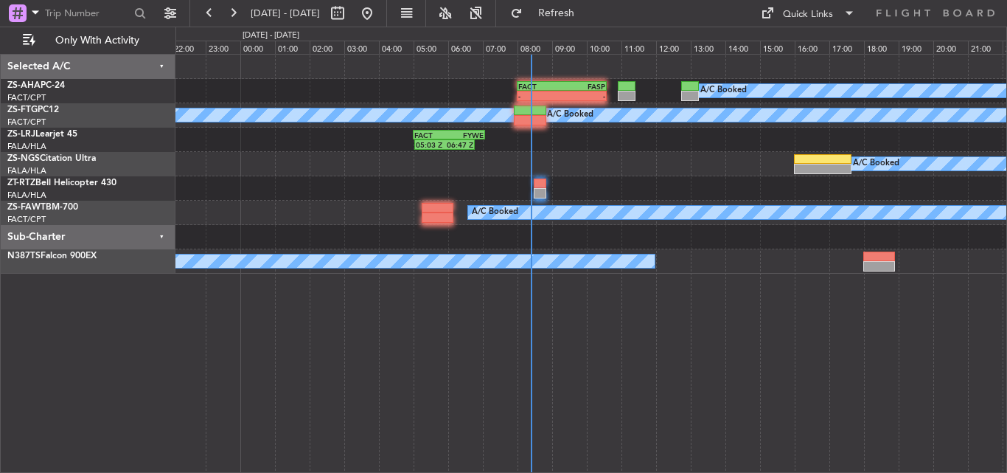
click at [423, 365] on div "A/C Booked FACT 08:00 Z FASP 10:35 Z - - A/C Booked A/C Booked 05:03 Z 06:47 Z …" at bounding box center [592, 263] width 832 height 419
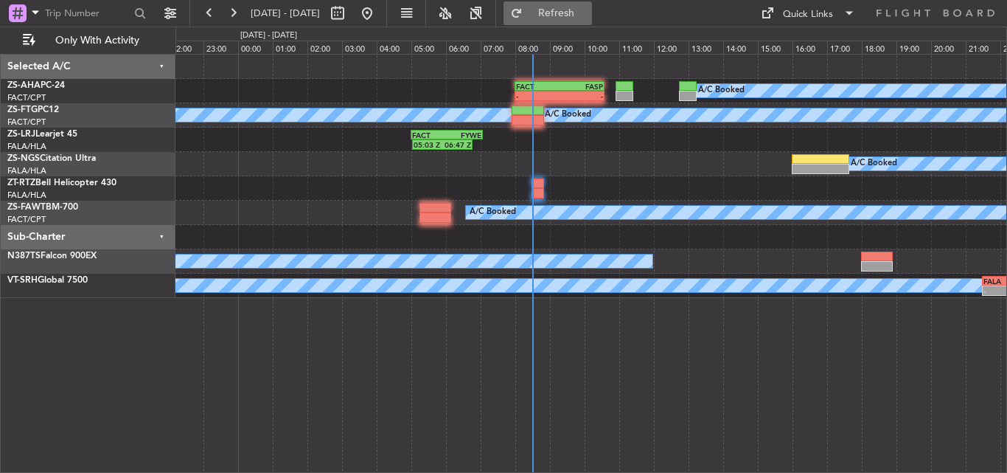
click at [588, 8] on span "Refresh" at bounding box center [557, 13] width 62 height 10
click at [588, 8] on span "Refreshing..." at bounding box center [557, 13] width 62 height 10
click at [242, 8] on button at bounding box center [233, 13] width 24 height 24
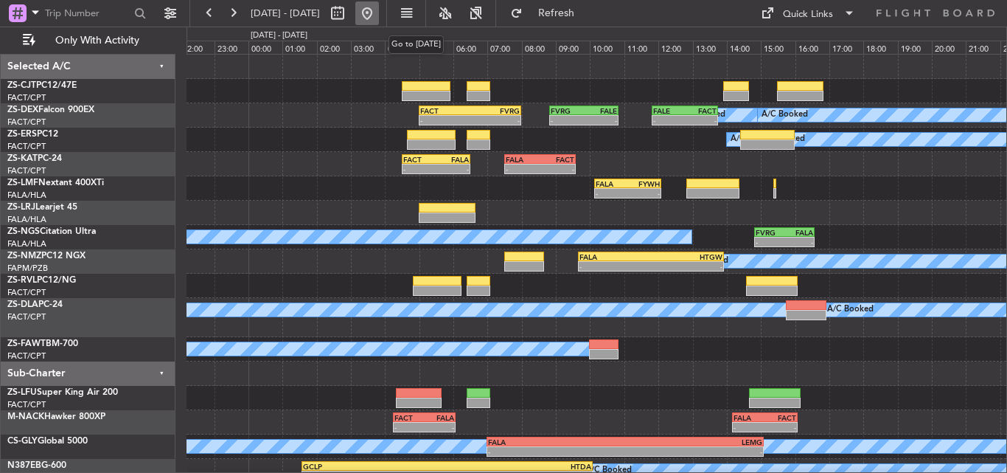
click at [379, 11] on button at bounding box center [367, 13] width 24 height 24
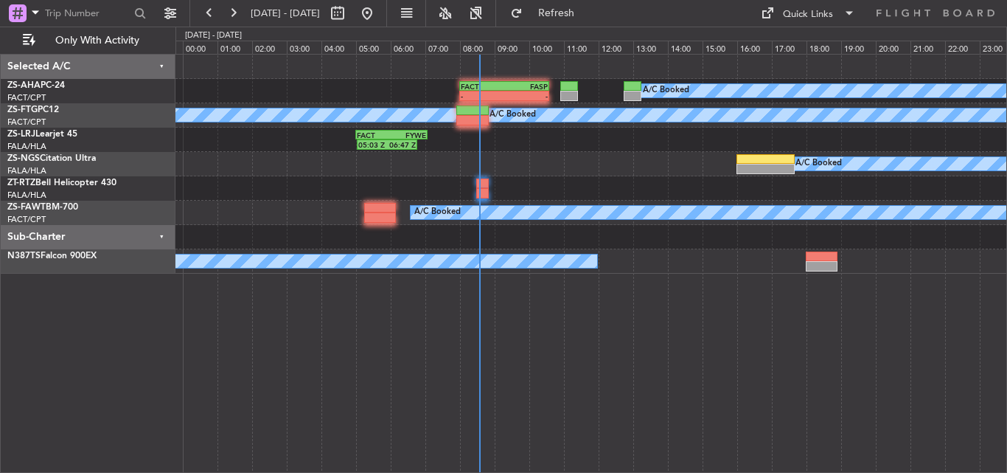
click at [507, 324] on div "A/C Booked FACT 08:00 Z FASP 10:35 Z - - A/C Booked A/C Booked 05:03 Z 06:47 Z …" at bounding box center [592, 263] width 832 height 419
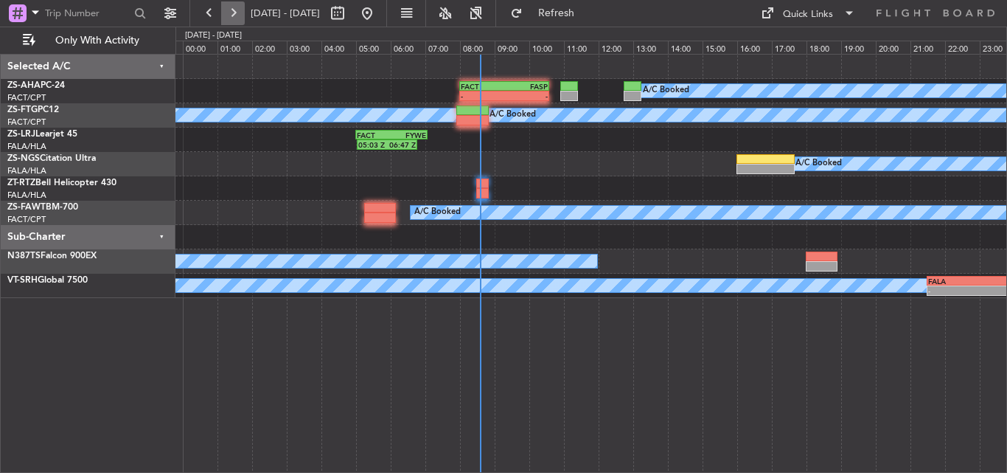
click at [237, 5] on button at bounding box center [233, 13] width 24 height 24
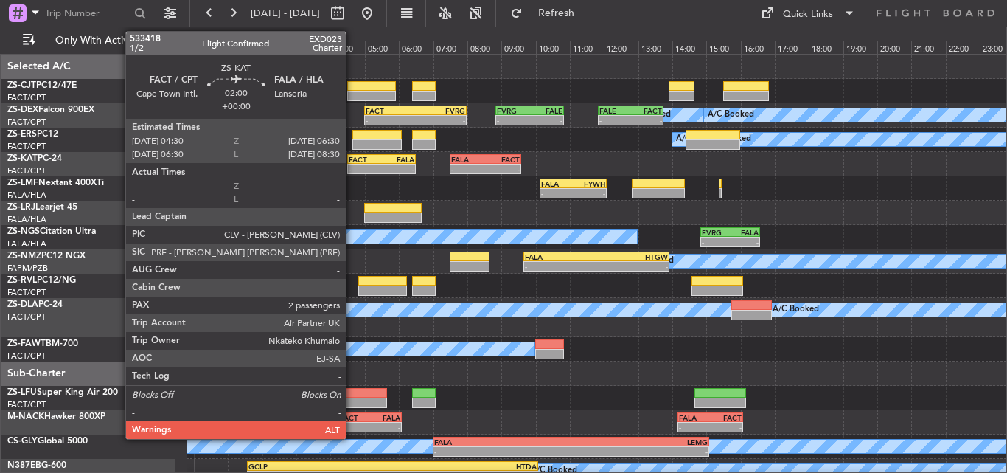
click at [353, 165] on div "-" at bounding box center [365, 168] width 33 height 9
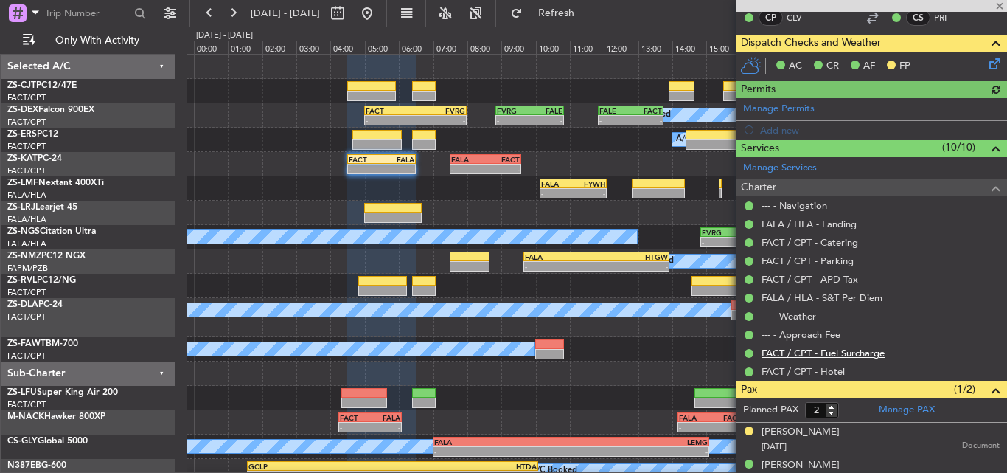
scroll to position [268, 0]
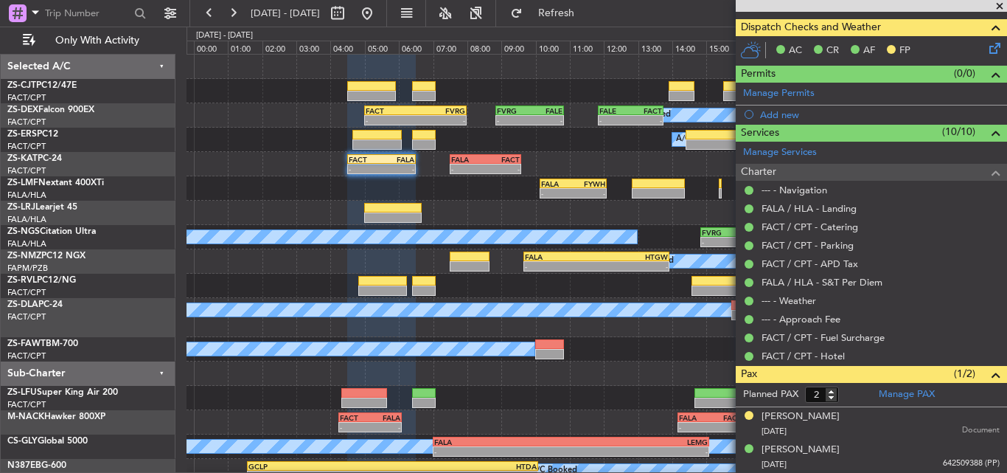
click at [996, 4] on span at bounding box center [1000, 6] width 15 height 13
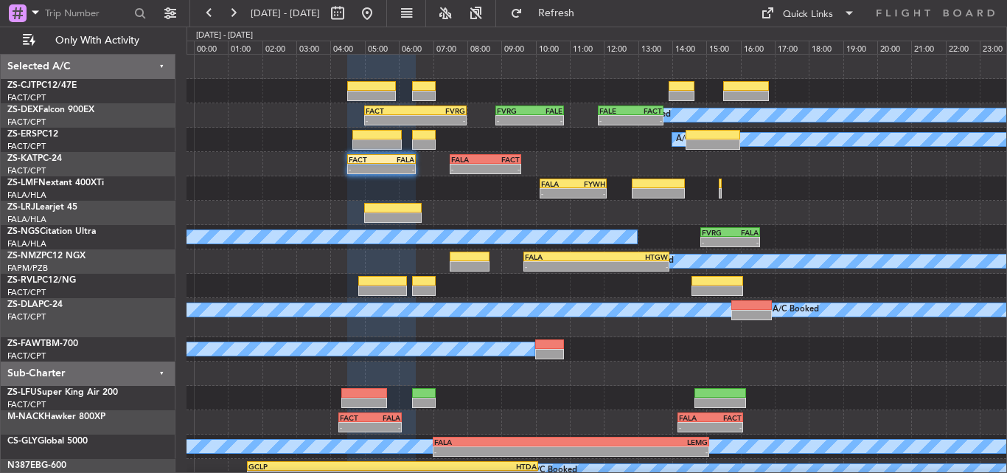
type input "0"
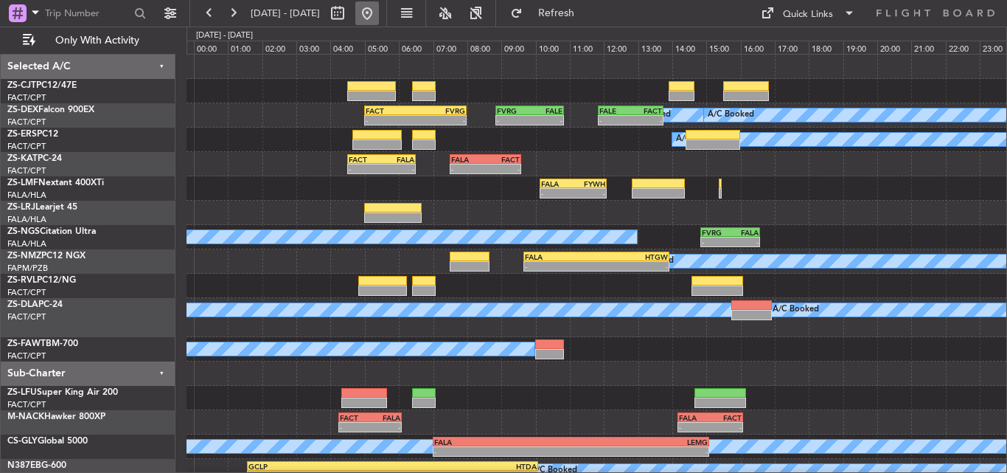
click at [379, 10] on button at bounding box center [367, 13] width 24 height 24
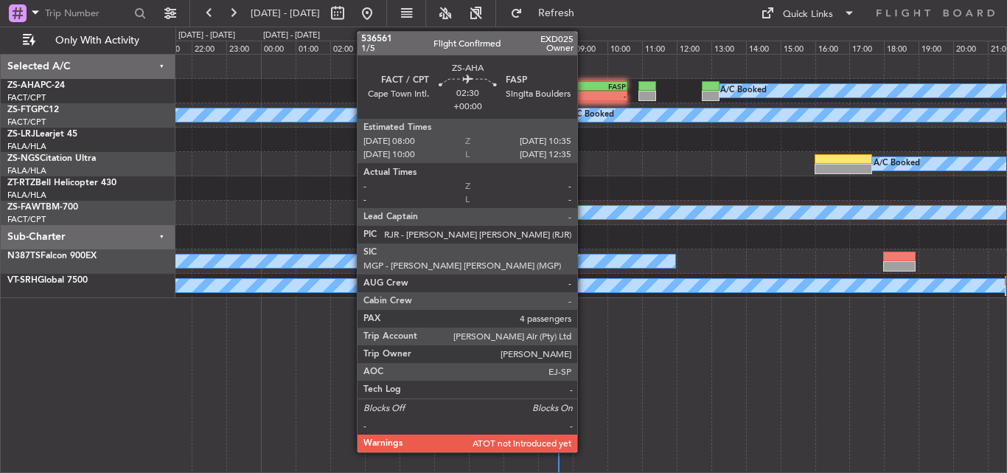
click at [584, 86] on div "FASP" at bounding box center [605, 86] width 44 height 9
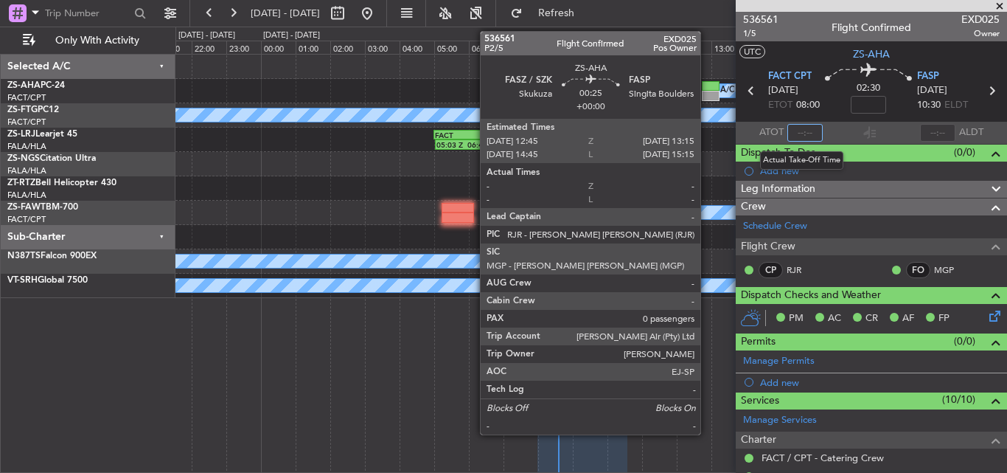
click at [808, 131] on input "text" at bounding box center [805, 133] width 35 height 18
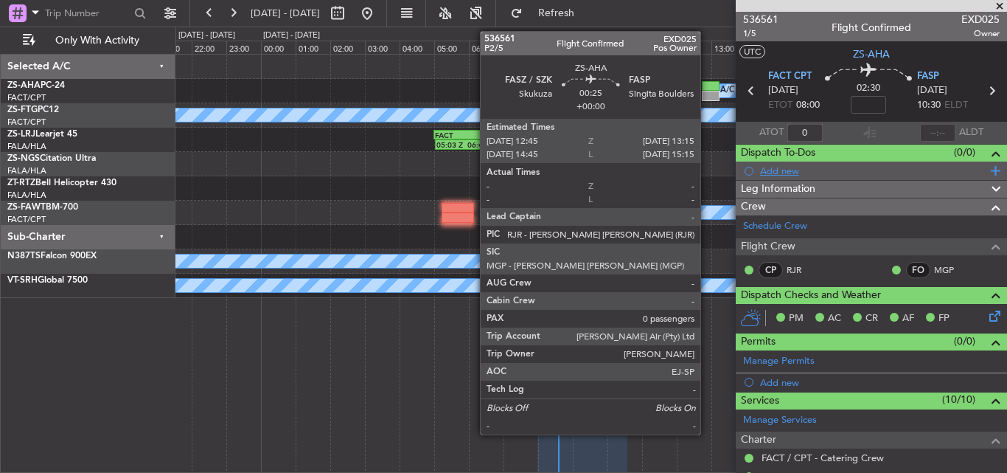
type input "08"
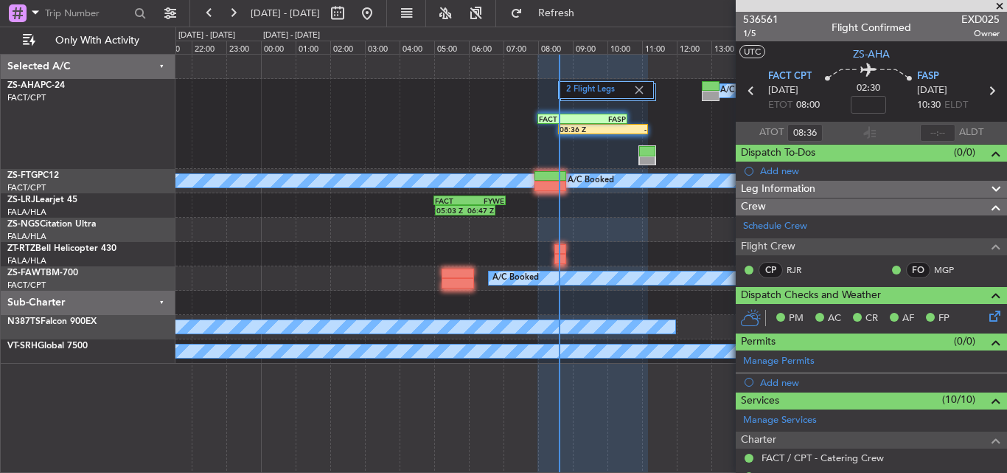
type input "08:36"
click at [1000, 5] on span at bounding box center [1000, 6] width 15 height 13
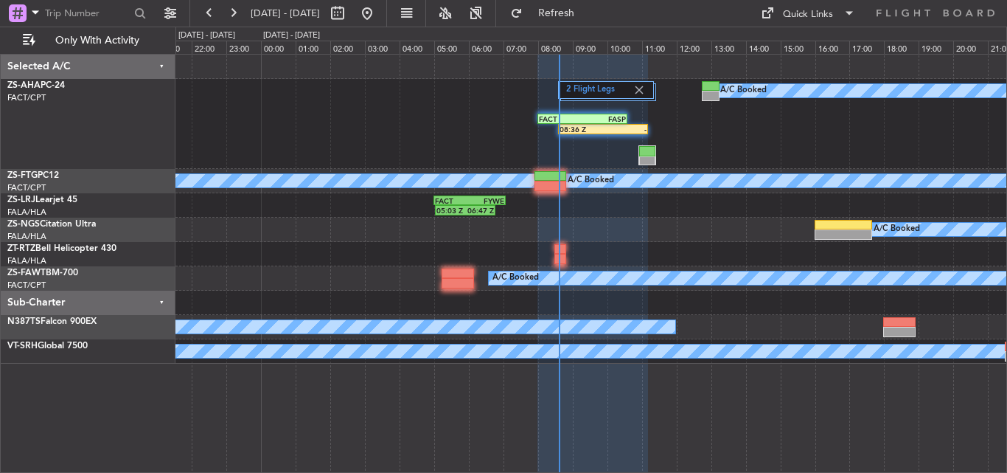
type input "0"
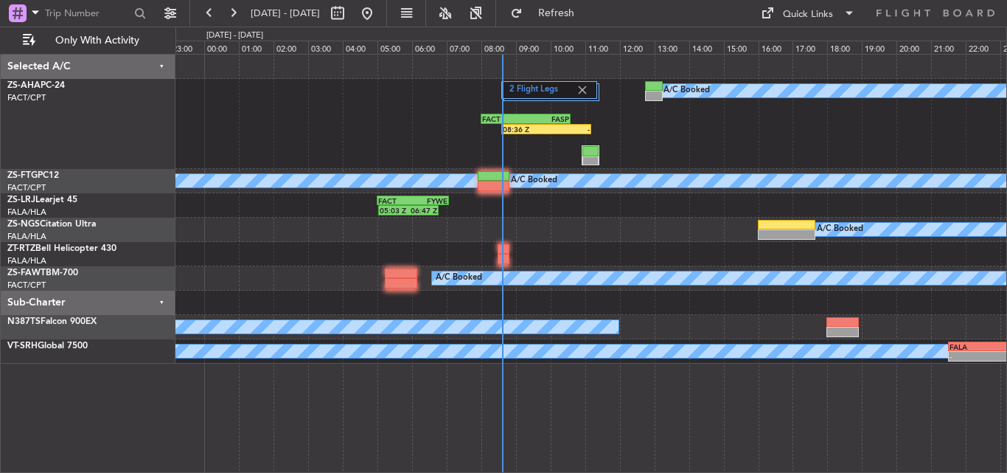
click at [405, 134] on div "2 Flight Legs A/C Booked 08:36 Z - FACT 08:00 Z FASP 10:35 Z" at bounding box center [591, 124] width 831 height 90
click at [569, 11] on button "Refresh" at bounding box center [548, 13] width 88 height 24
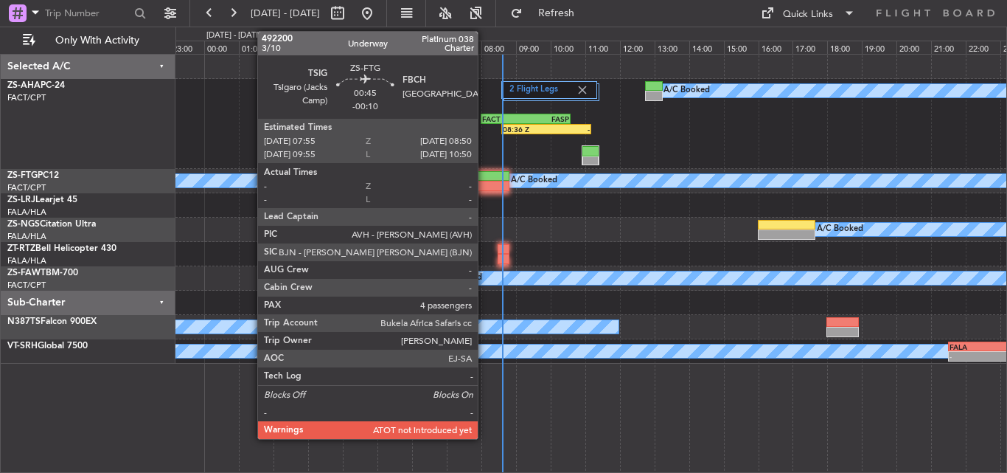
click at [485, 183] on div at bounding box center [494, 186] width 32 height 10
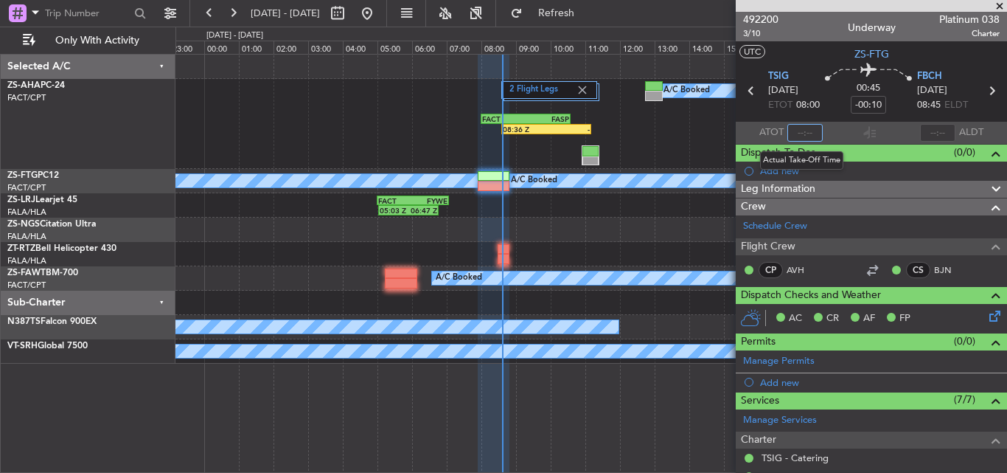
click at [798, 132] on input "text" at bounding box center [805, 133] width 35 height 18
type input "07:53"
click at [931, 131] on input "text" at bounding box center [937, 133] width 35 height 18
click at [994, 4] on span at bounding box center [1000, 6] width 15 height 13
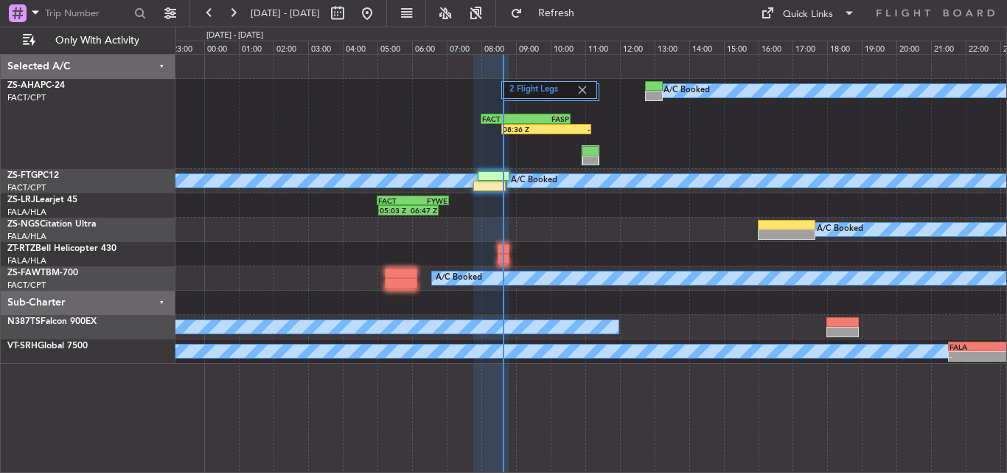
type input "0"
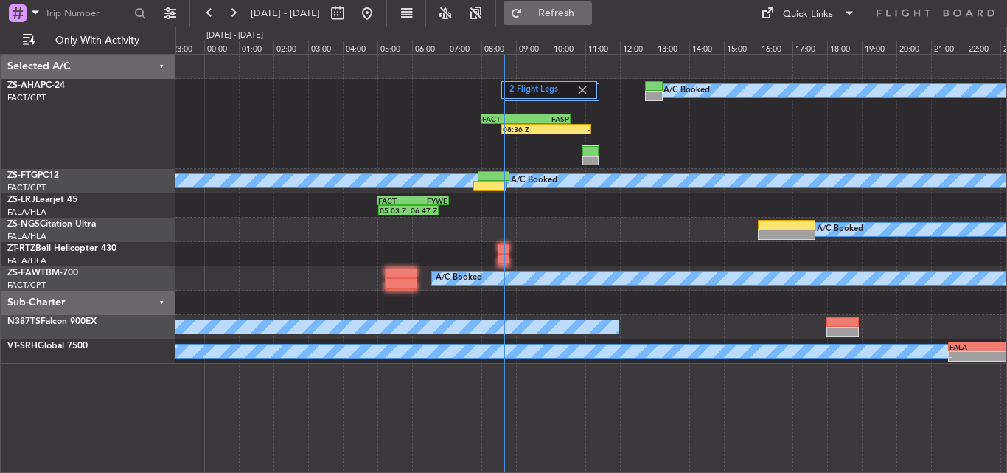
click at [562, 11] on button "Refresh" at bounding box center [548, 13] width 88 height 24
click at [235, 14] on button at bounding box center [233, 13] width 24 height 24
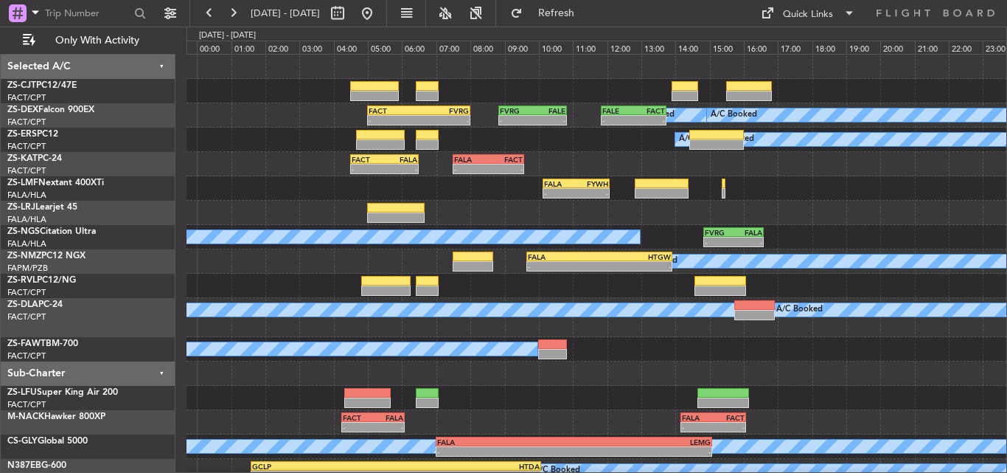
click at [291, 195] on div "- - FALA 10:08 Z FYWH 12:05 Z A/C Unavailable" at bounding box center [597, 188] width 820 height 24
click at [639, 394] on div at bounding box center [597, 398] width 820 height 24
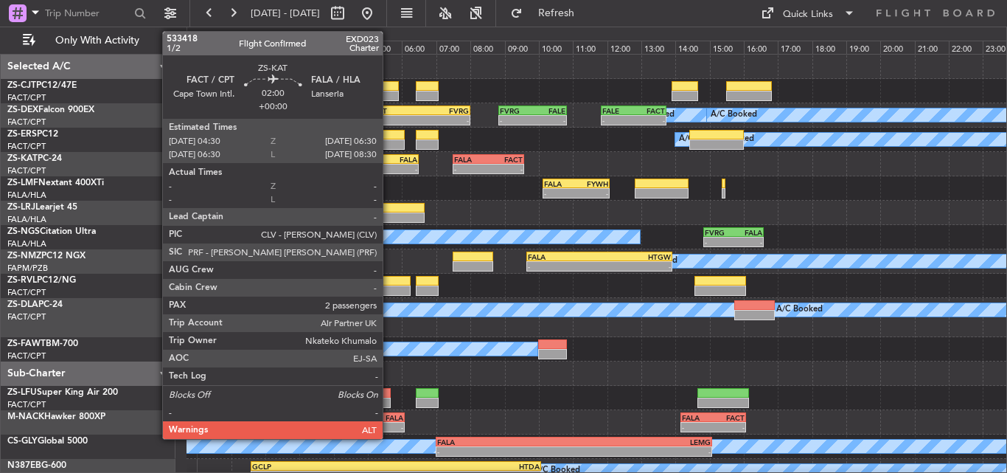
click at [388, 161] on div "FALA" at bounding box center [401, 159] width 33 height 9
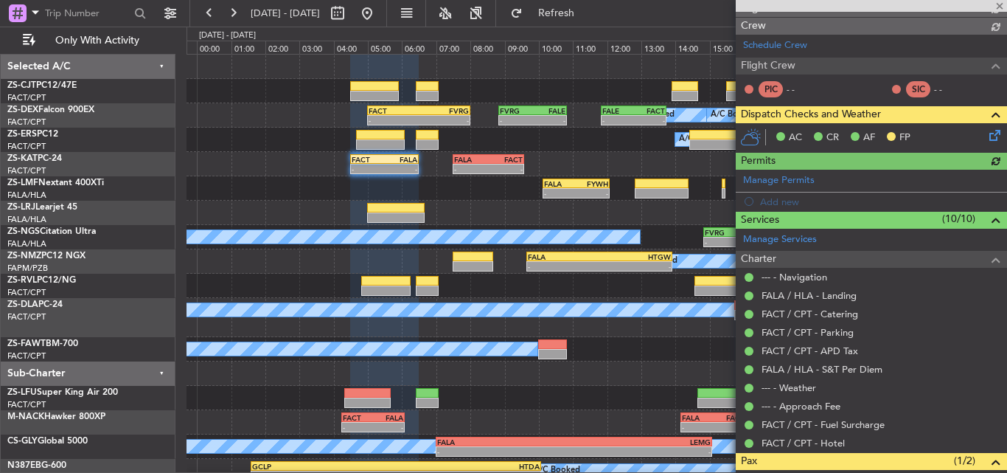
scroll to position [268, 0]
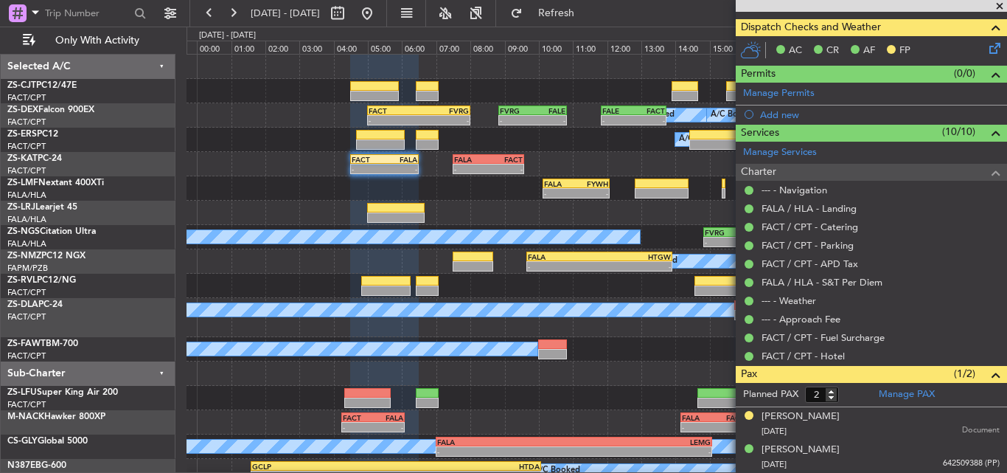
click at [996, 8] on span at bounding box center [1000, 6] width 15 height 13
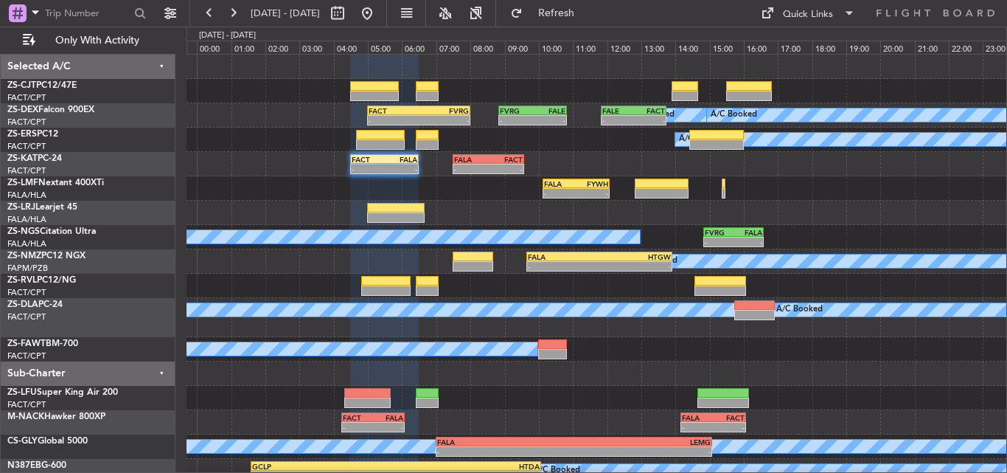
type input "0"
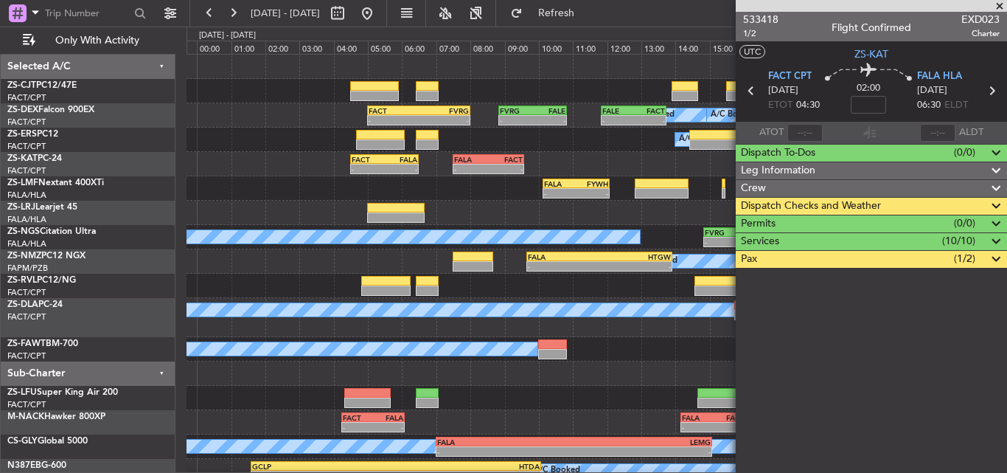
scroll to position [0, 0]
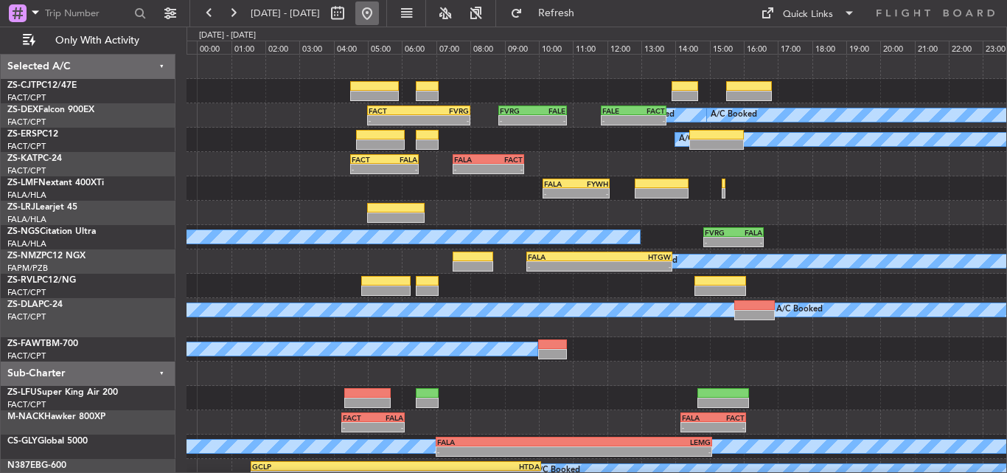
click at [379, 10] on button at bounding box center [367, 13] width 24 height 24
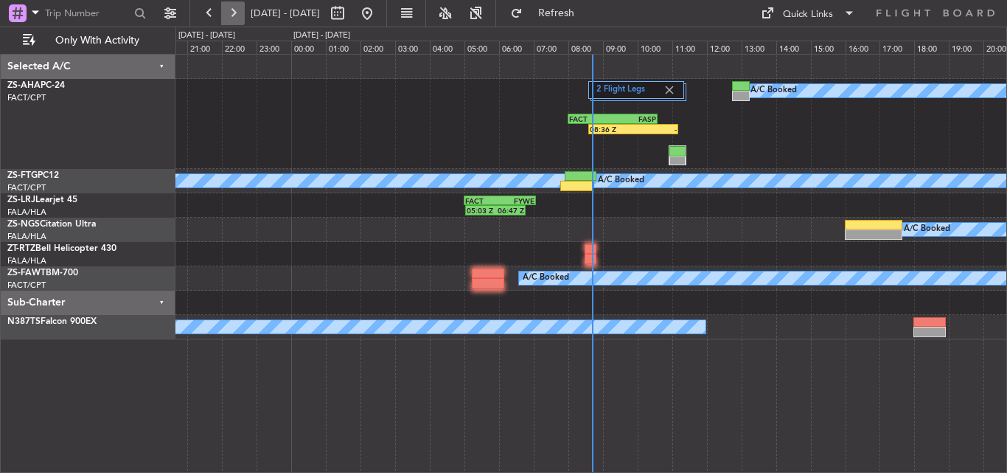
click at [233, 12] on button at bounding box center [233, 13] width 24 height 24
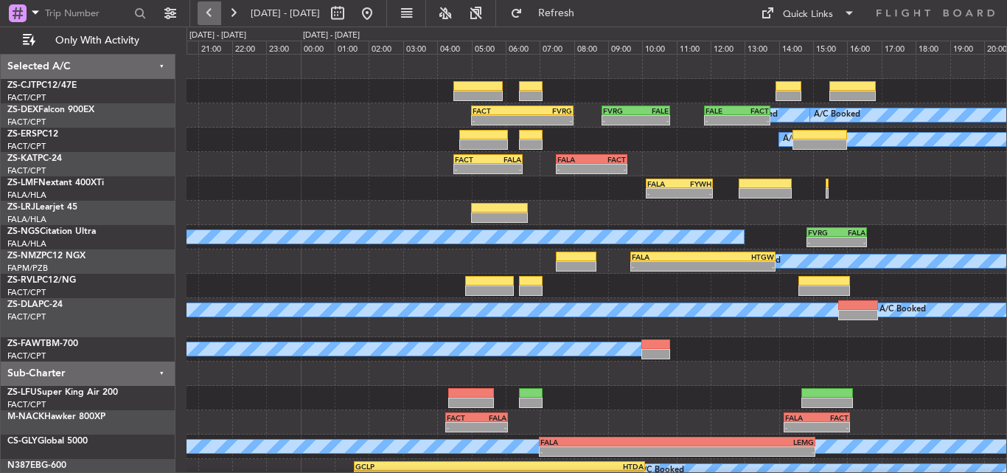
click at [198, 12] on button at bounding box center [210, 13] width 24 height 24
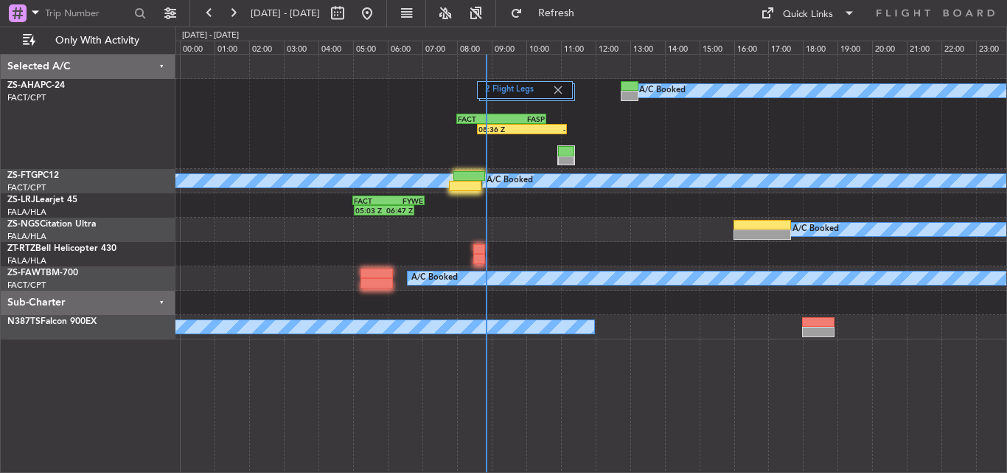
click at [319, 302] on div "A/C Booked 2 Flight Legs 08:36 Z - FACT 08:00 Z FASP 10:35 Z A/C Booked A/C Boo…" at bounding box center [591, 197] width 831 height 285
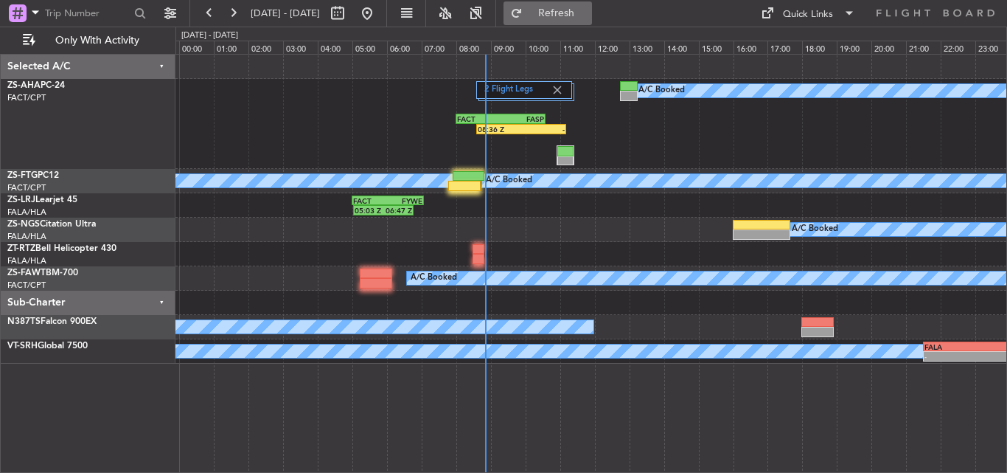
click at [557, 13] on button "Refresh" at bounding box center [548, 13] width 88 height 24
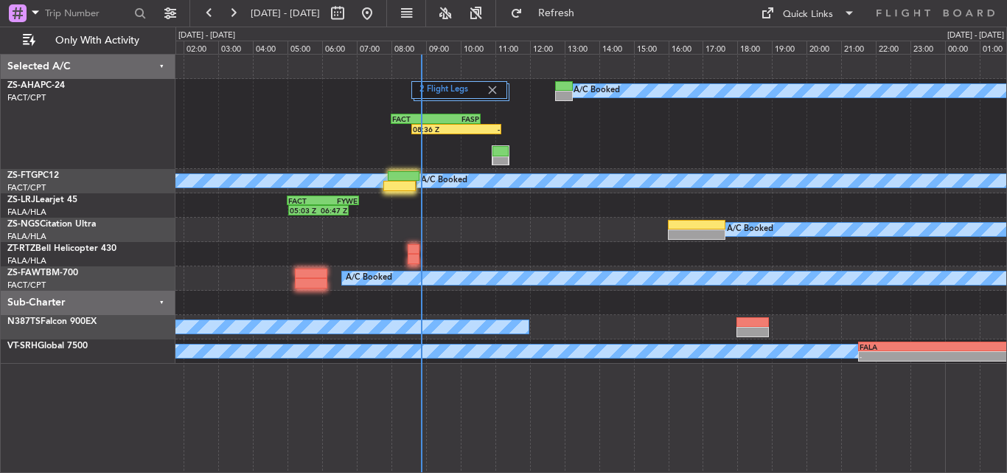
click at [330, 156] on div "2 Flight Legs A/C Booked 08:36 Z - FACT 08:00 Z FASP 10:35 Z" at bounding box center [591, 124] width 831 height 90
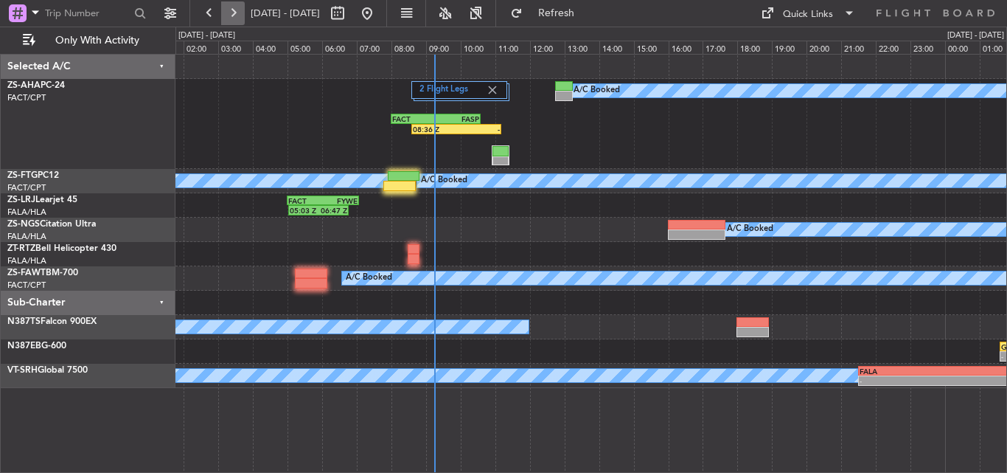
click at [232, 22] on button at bounding box center [233, 13] width 24 height 24
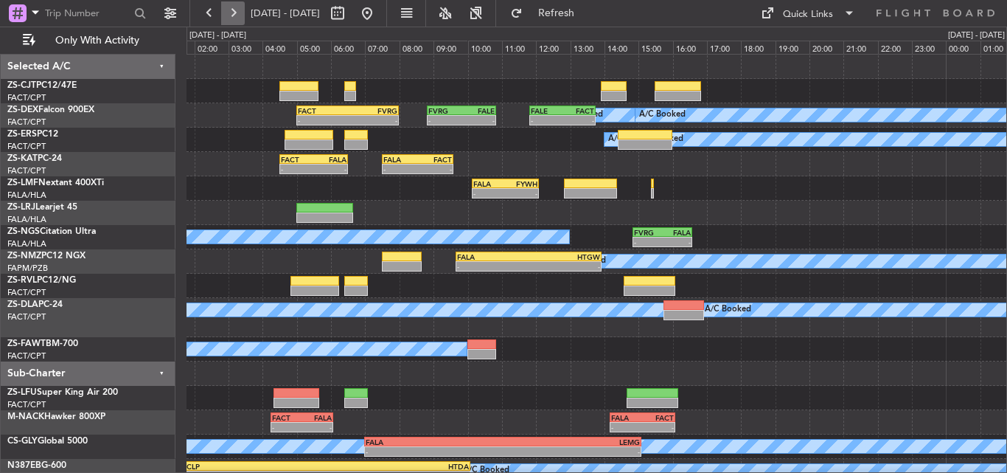
click at [232, 10] on button at bounding box center [233, 13] width 24 height 24
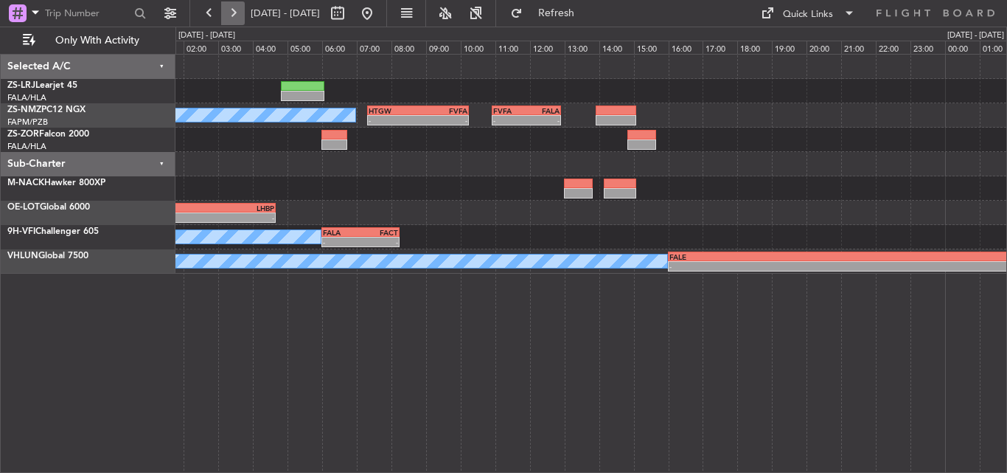
click at [232, 10] on button at bounding box center [233, 13] width 24 height 24
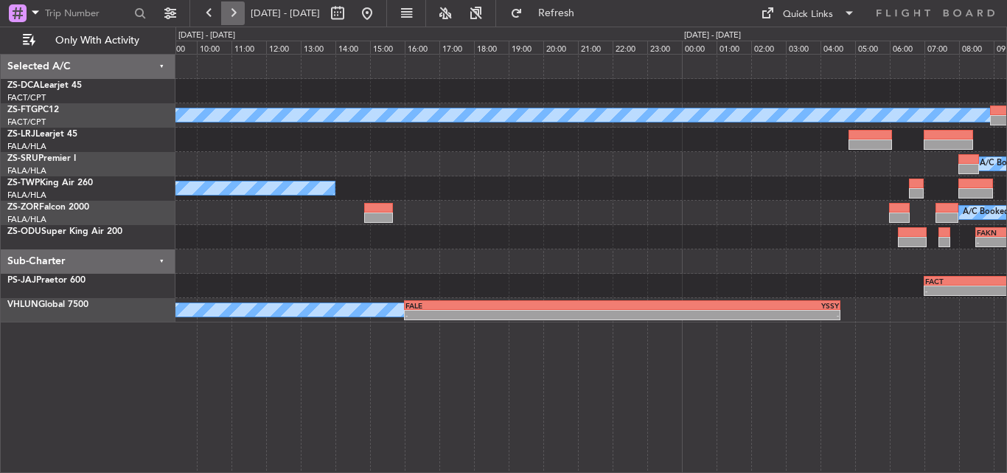
click at [232, 10] on button at bounding box center [233, 13] width 24 height 24
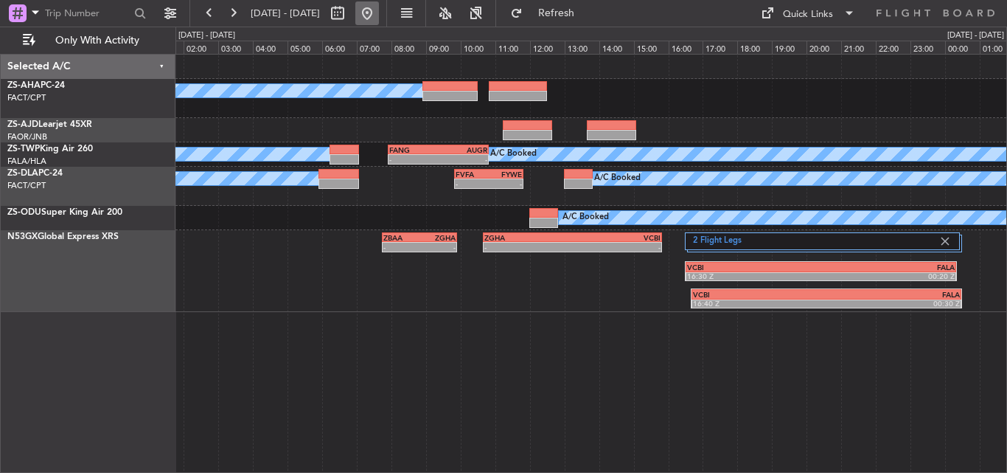
click at [379, 13] on button at bounding box center [367, 13] width 24 height 24
